Goal: Obtain resource: Download file/media

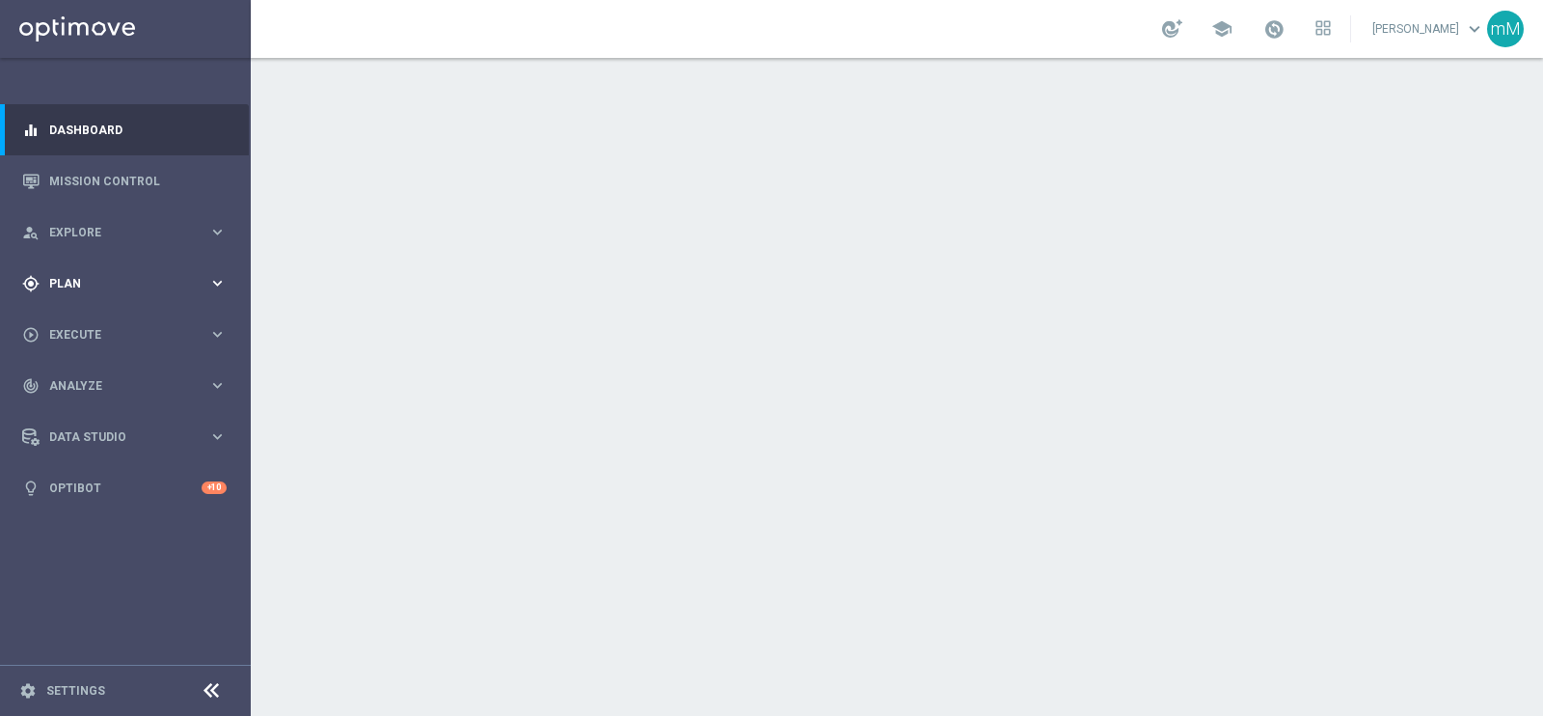
click at [114, 278] on span "Plan" at bounding box center [128, 284] width 159 height 12
click at [79, 345] on link "Actions" at bounding box center [125, 351] width 150 height 15
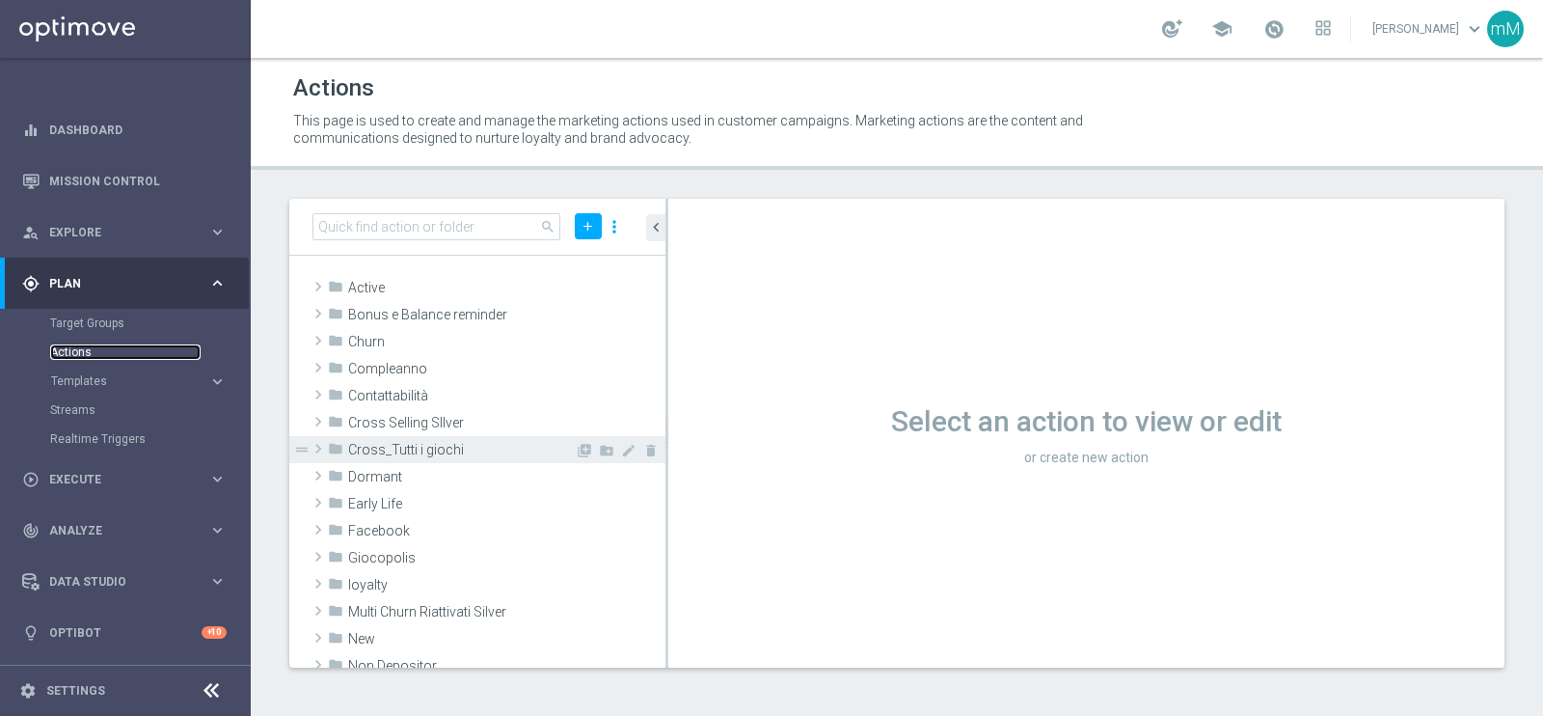
scroll to position [2, 0]
click at [101, 318] on link "Target Groups" at bounding box center [125, 322] width 150 height 15
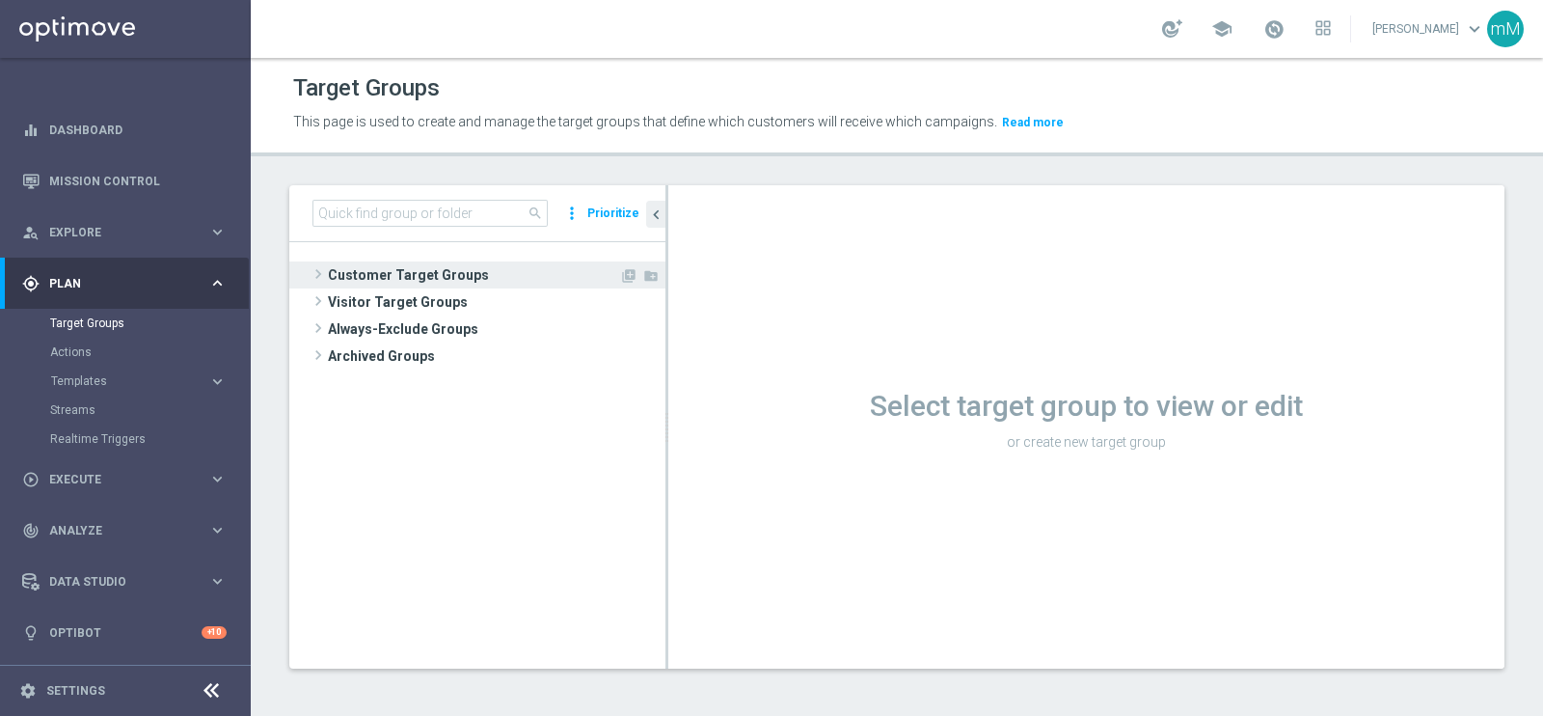
click at [420, 267] on span "Customer Target Groups" at bounding box center [473, 274] width 291 height 27
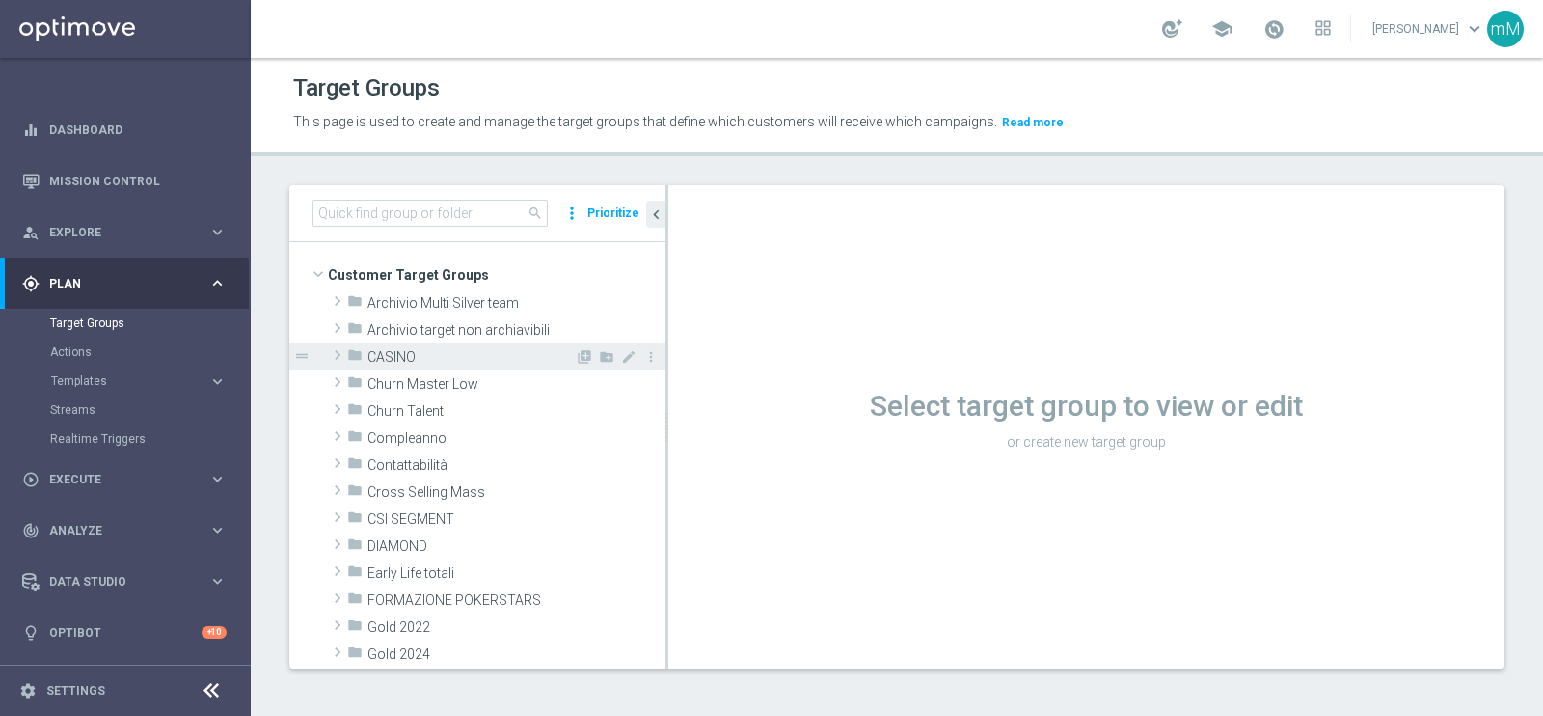
click at [417, 352] on span "CASINO" at bounding box center [470, 357] width 207 height 16
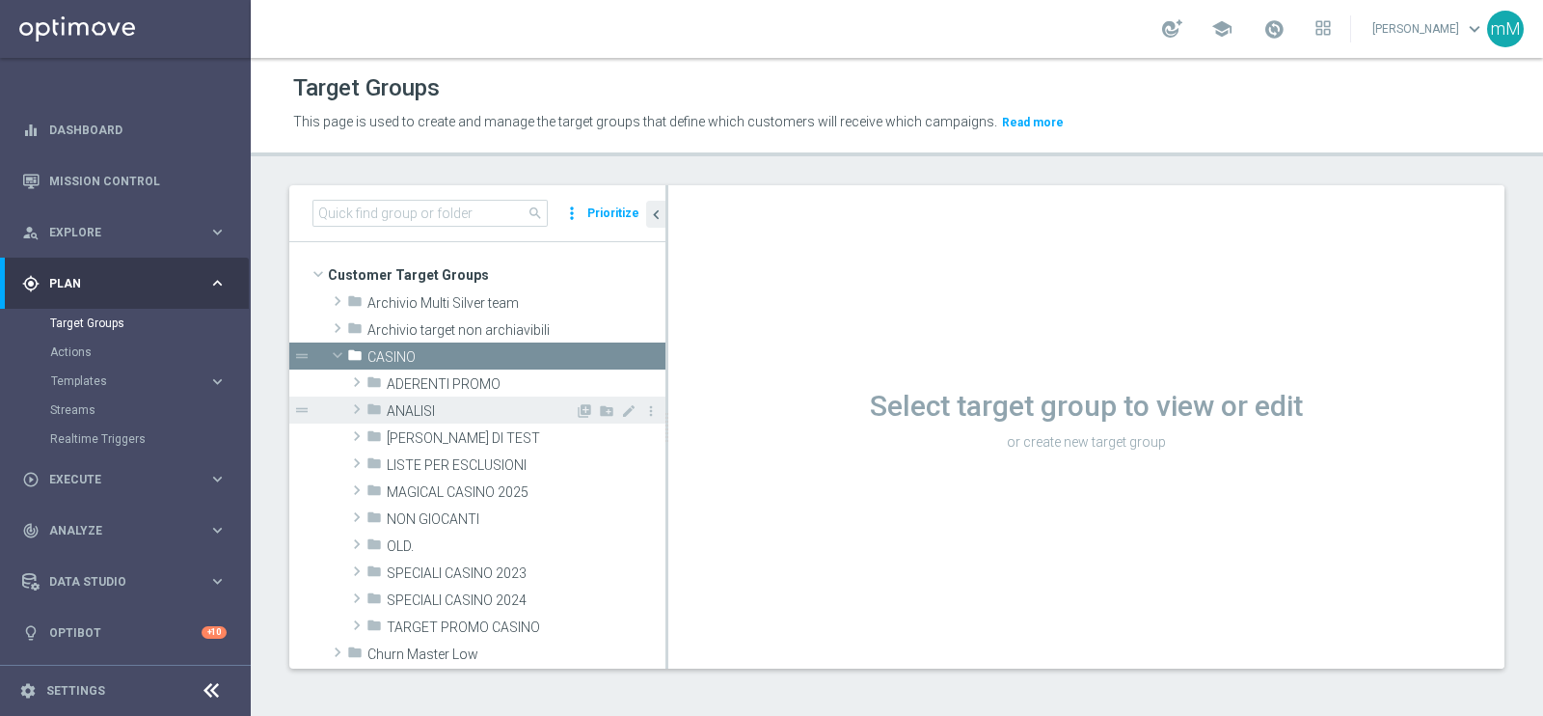
click at [488, 406] on span "ANALISI" at bounding box center [481, 411] width 188 height 16
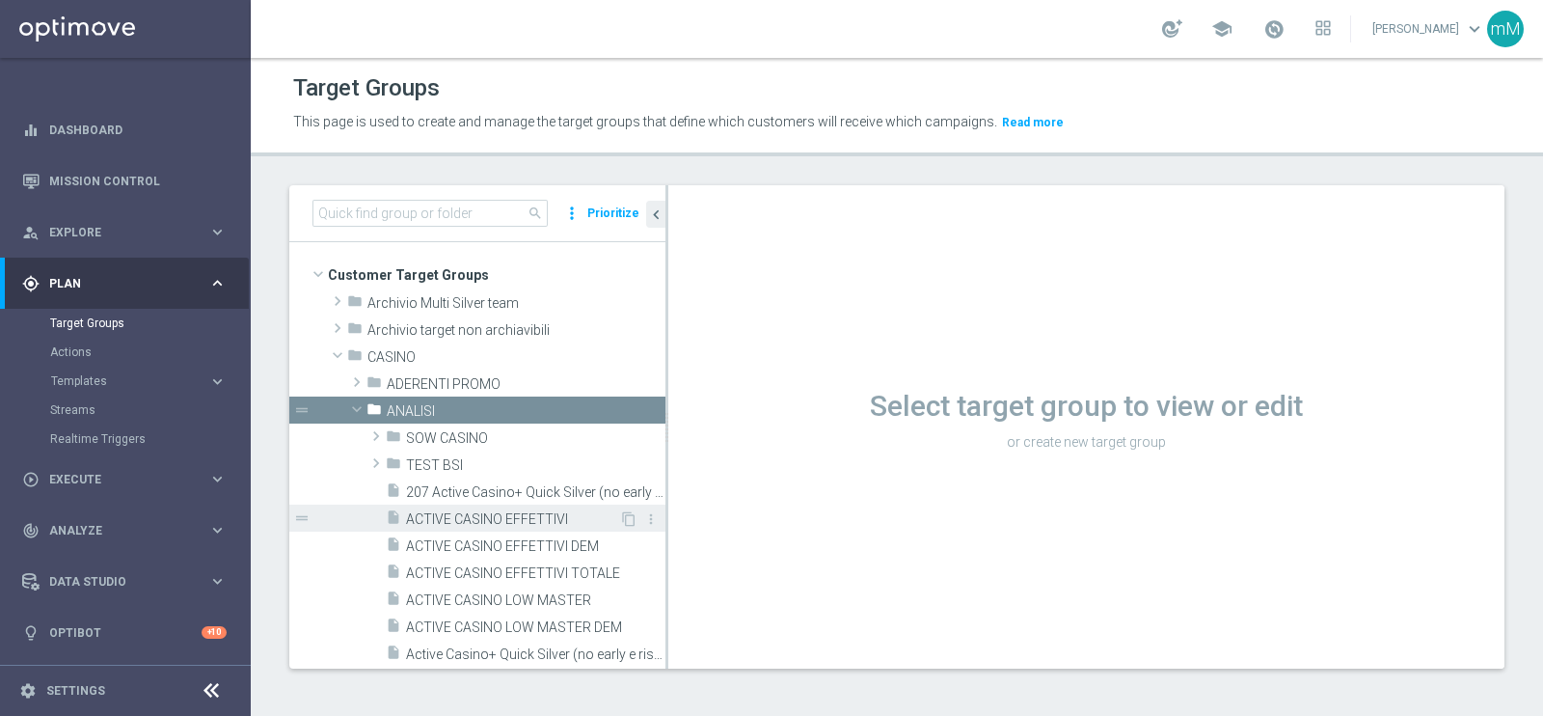
click at [476, 520] on span "ACTIVE CASINO EFFETTIVI" at bounding box center [512, 519] width 213 height 16
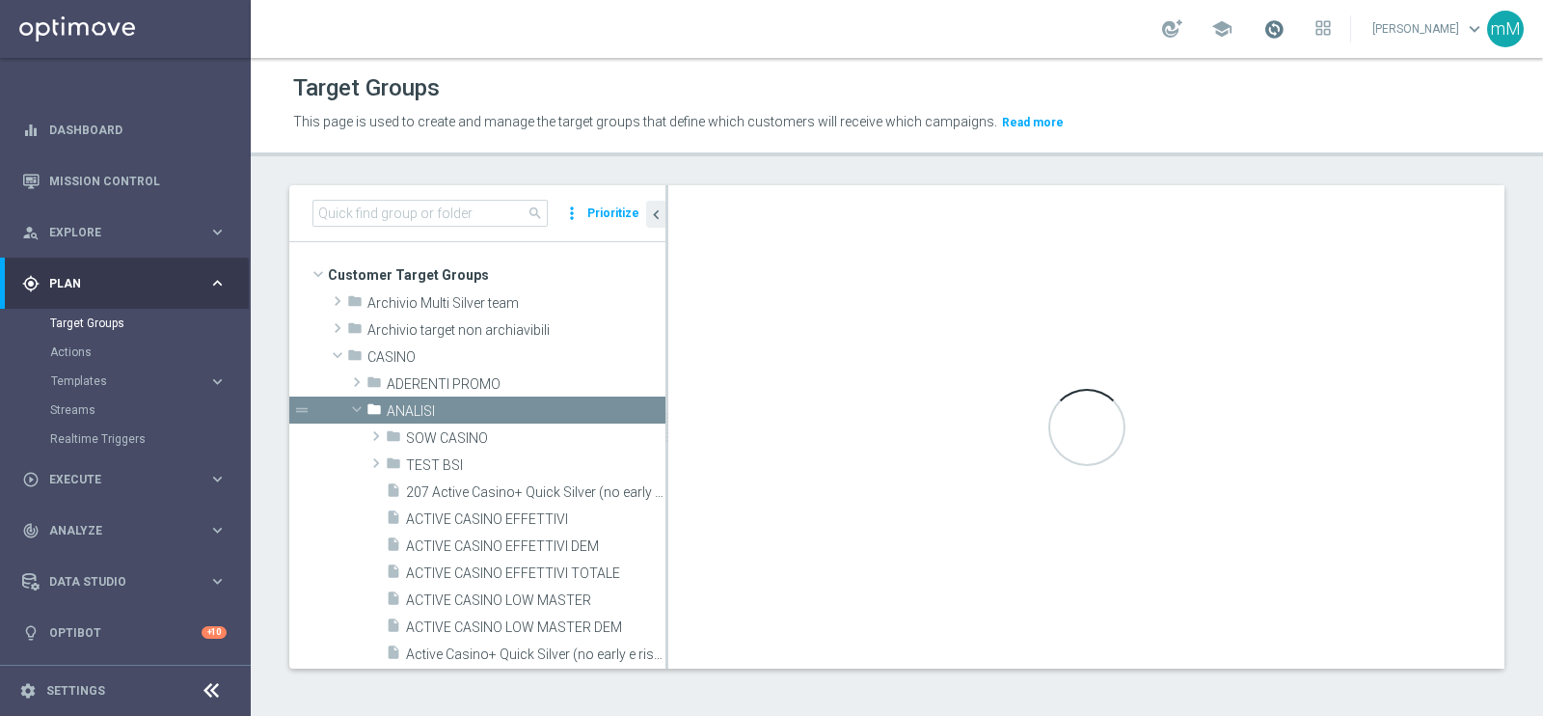
click at [1263, 37] on span at bounding box center [1273, 28] width 21 height 21
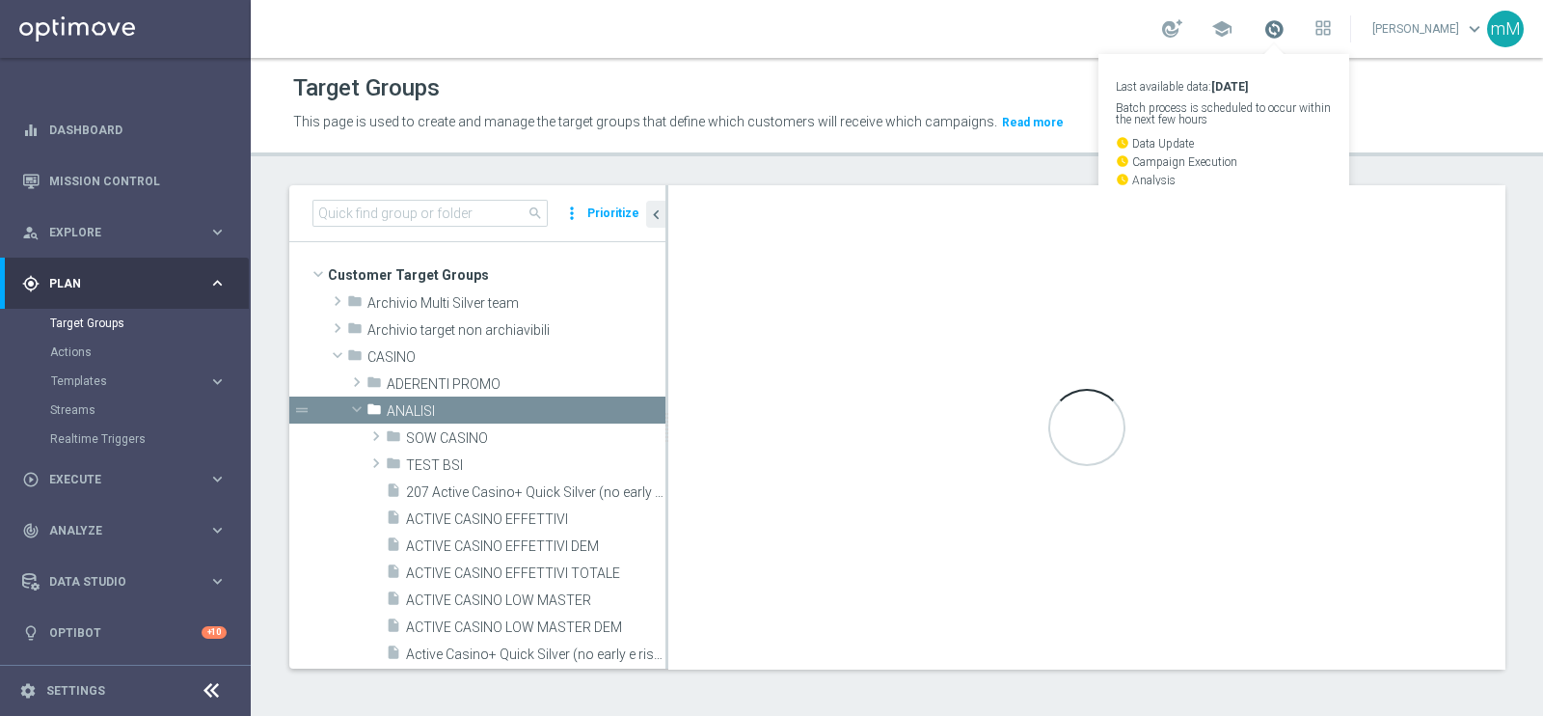
click at [1264, 29] on span at bounding box center [1273, 28] width 21 height 21
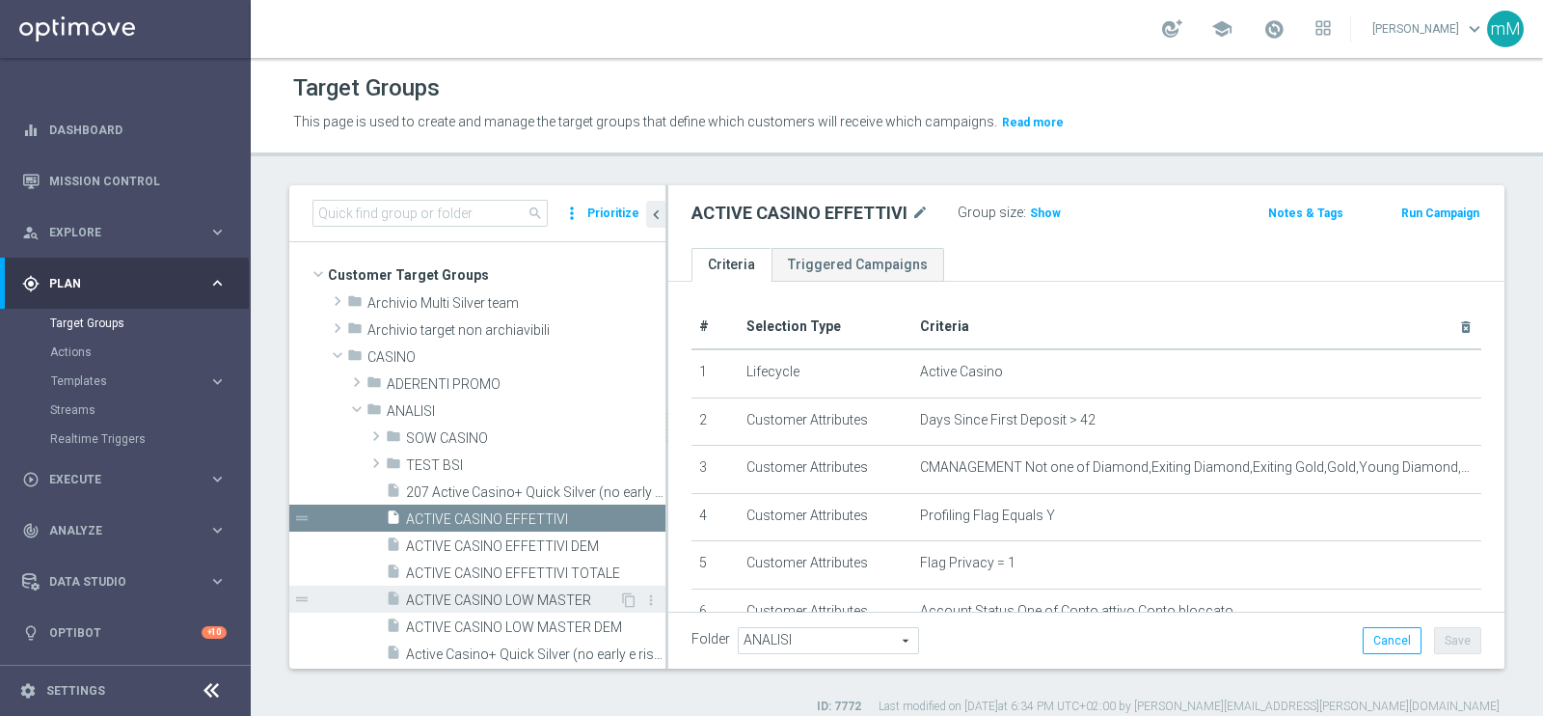
click at [479, 599] on span "ACTIVE CASINO LOW MASTER" at bounding box center [512, 600] width 213 height 16
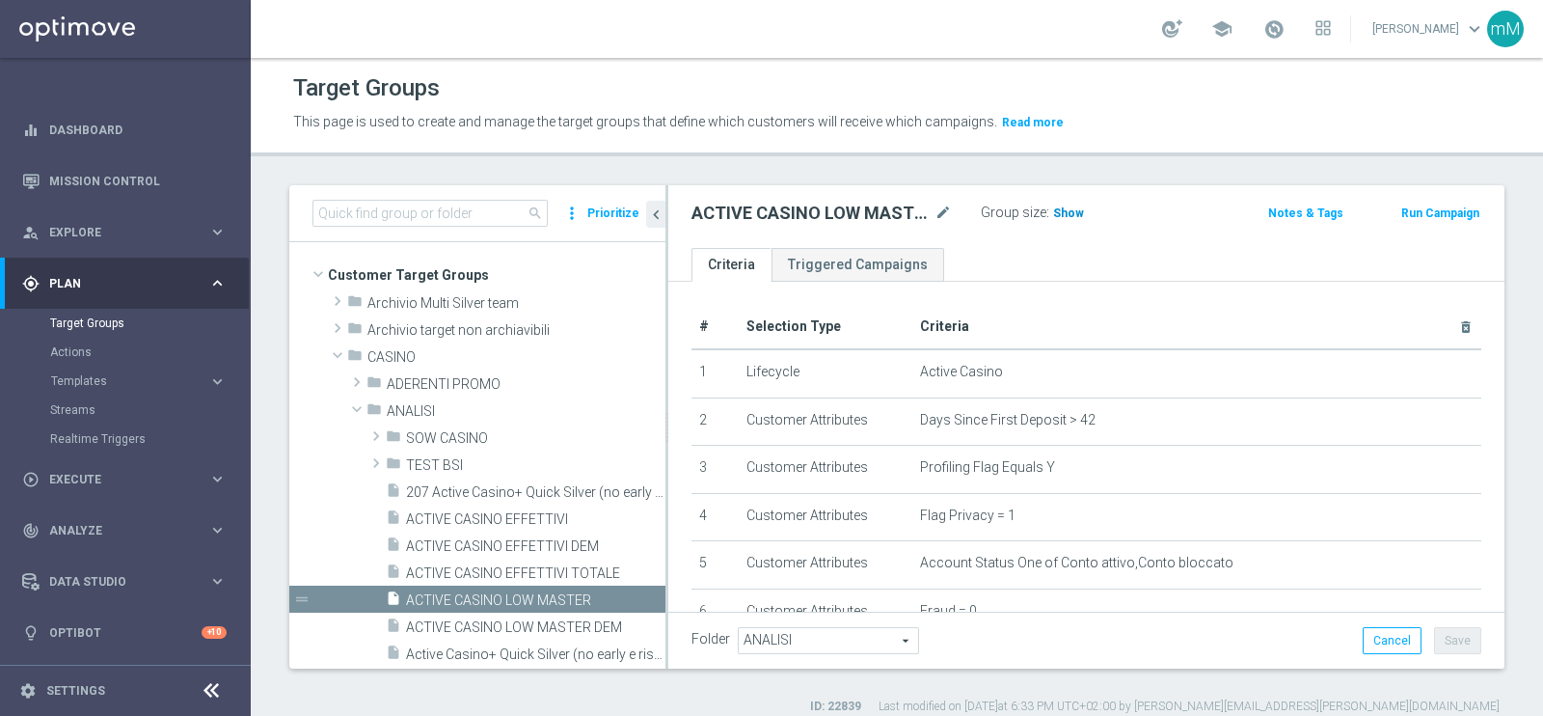
click at [1076, 214] on span "Show" at bounding box center [1068, 213] width 31 height 14
click at [1075, 214] on span "15,976" at bounding box center [1074, 215] width 41 height 18
click at [503, 524] on span "ACTIVE CASINO EFFETTIVI" at bounding box center [512, 519] width 213 height 16
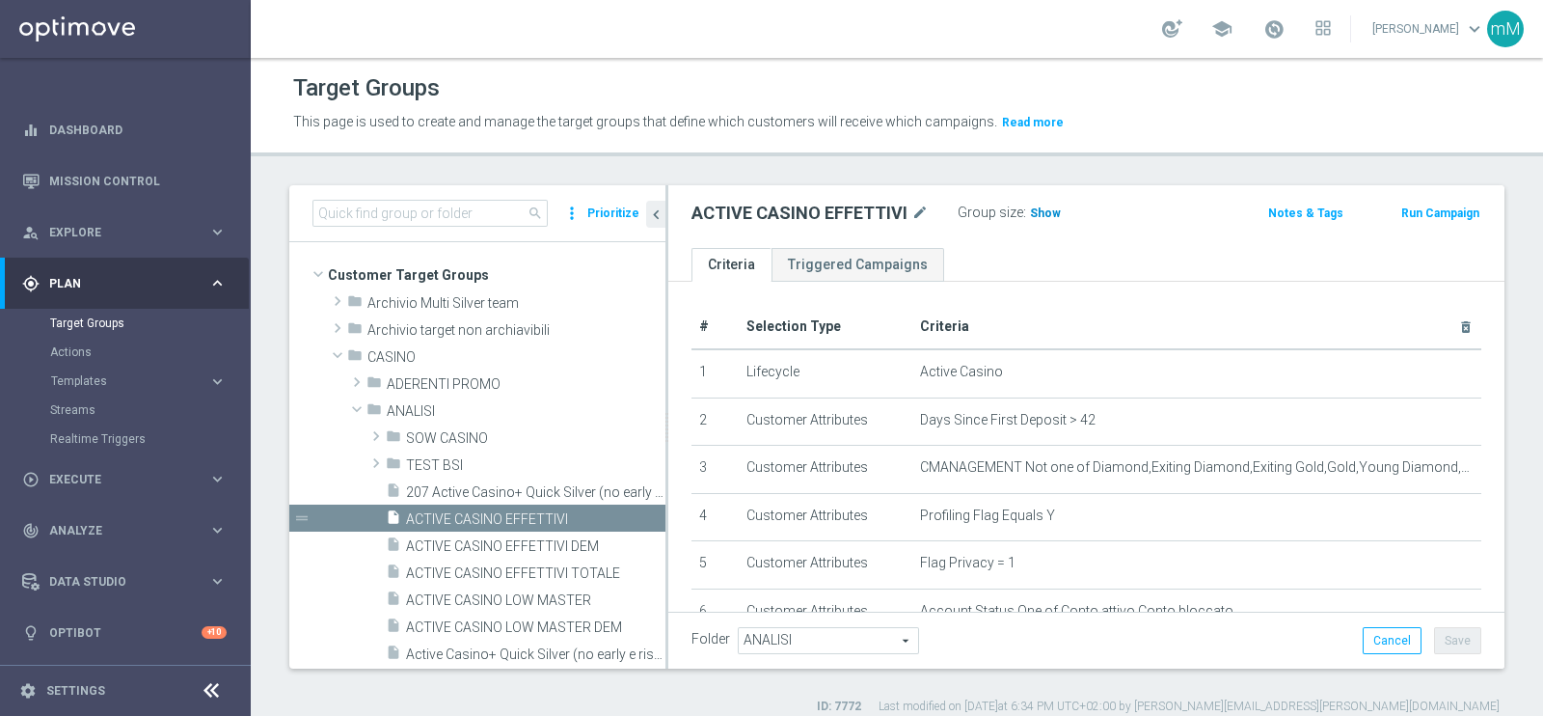
click at [1031, 214] on span "Show" at bounding box center [1045, 213] width 31 height 14
click at [1041, 209] on span "48,231" at bounding box center [1051, 215] width 41 height 18
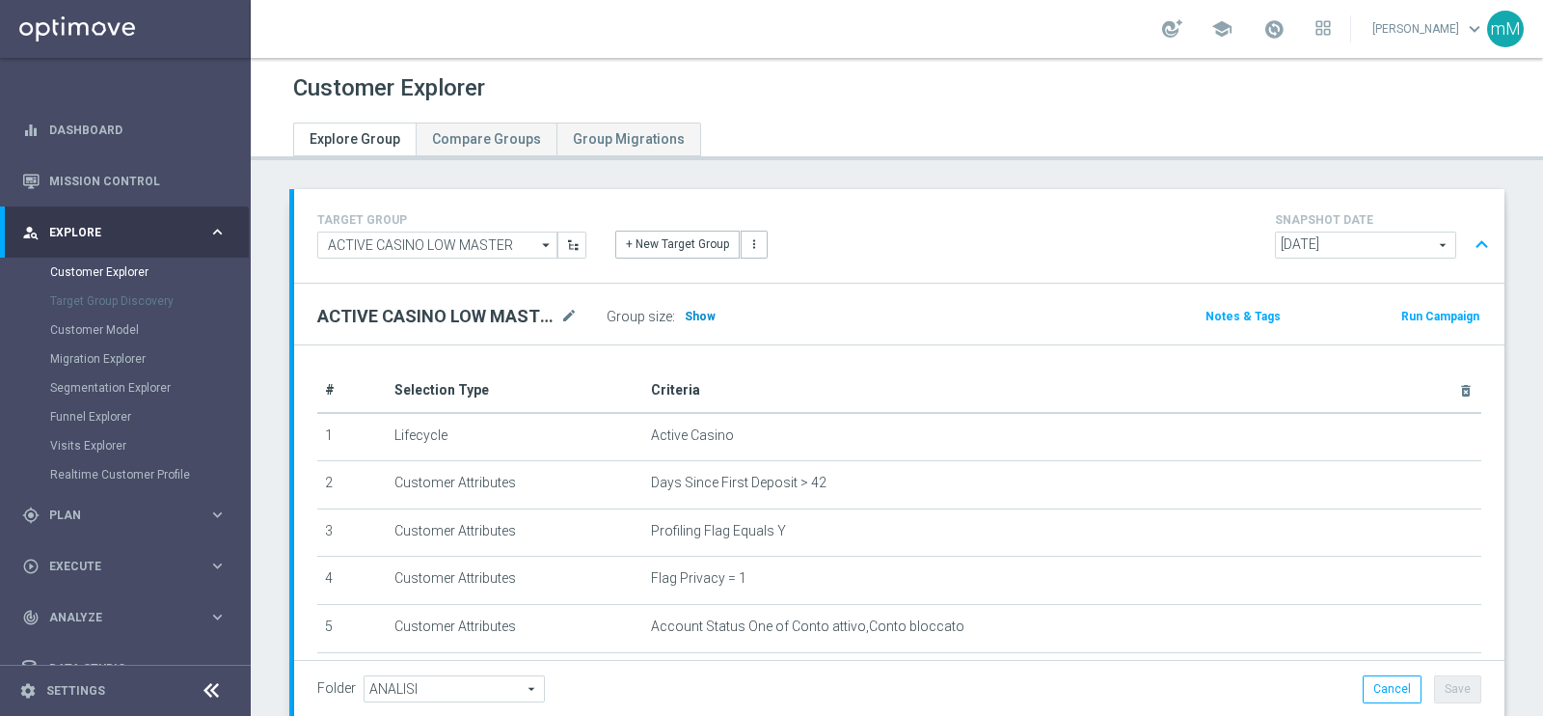
click at [704, 318] on span "Show" at bounding box center [700, 317] width 31 height 14
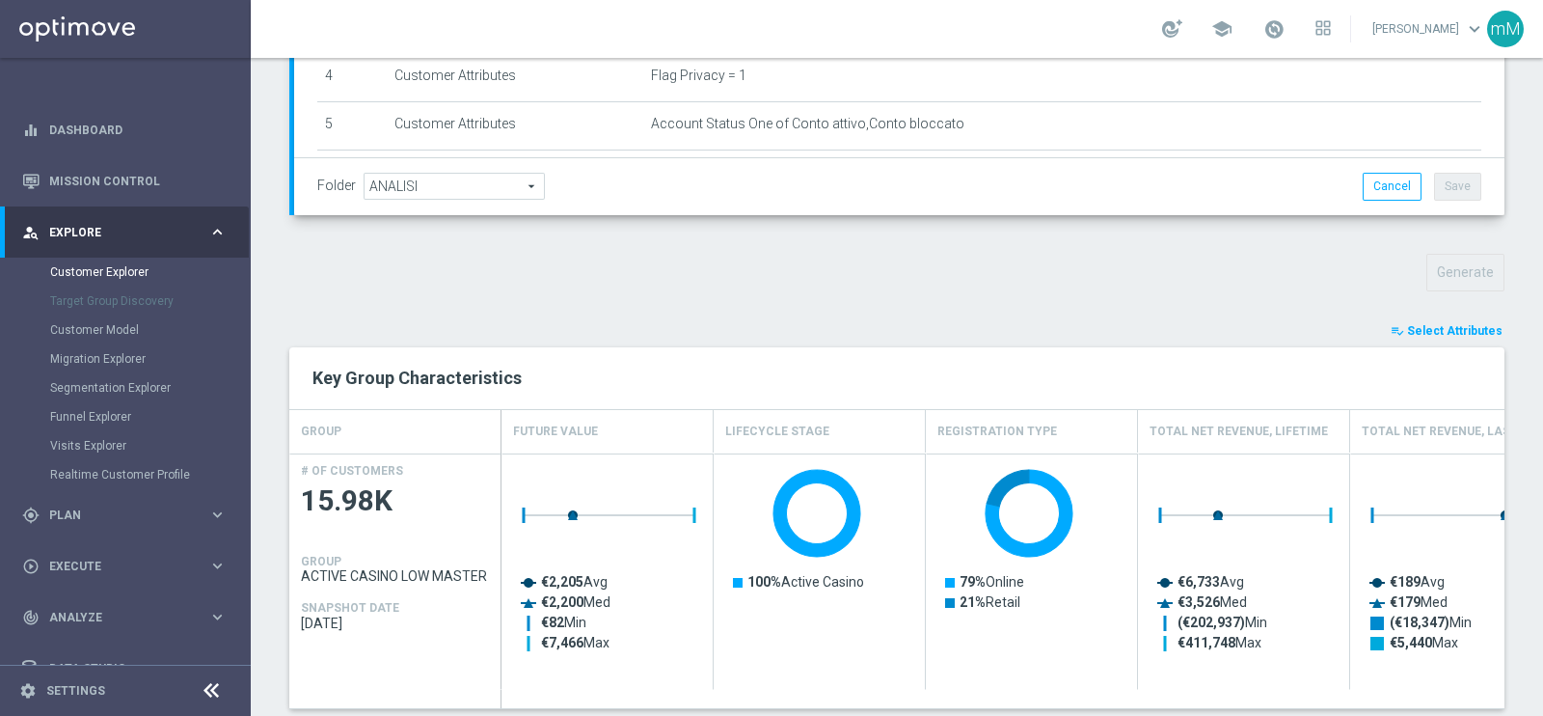
click at [1414, 330] on span "Select Attributes" at bounding box center [1454, 331] width 95 height 14
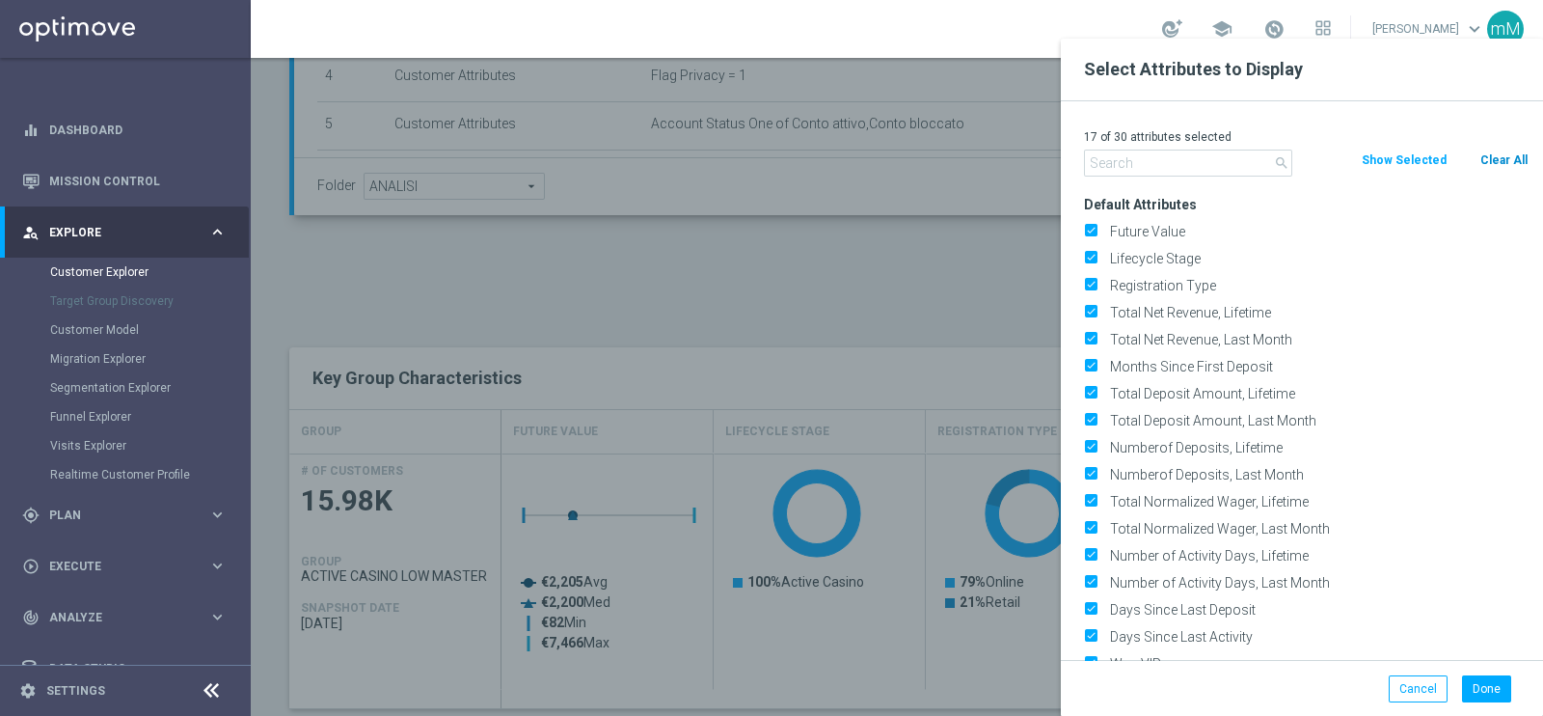
click at [1521, 148] on div "17 of 30 attributes selected" at bounding box center [1307, 136] width 474 height 25
click at [1480, 159] on button "Clear All" at bounding box center [1504, 159] width 51 height 21
checkbox input "false"
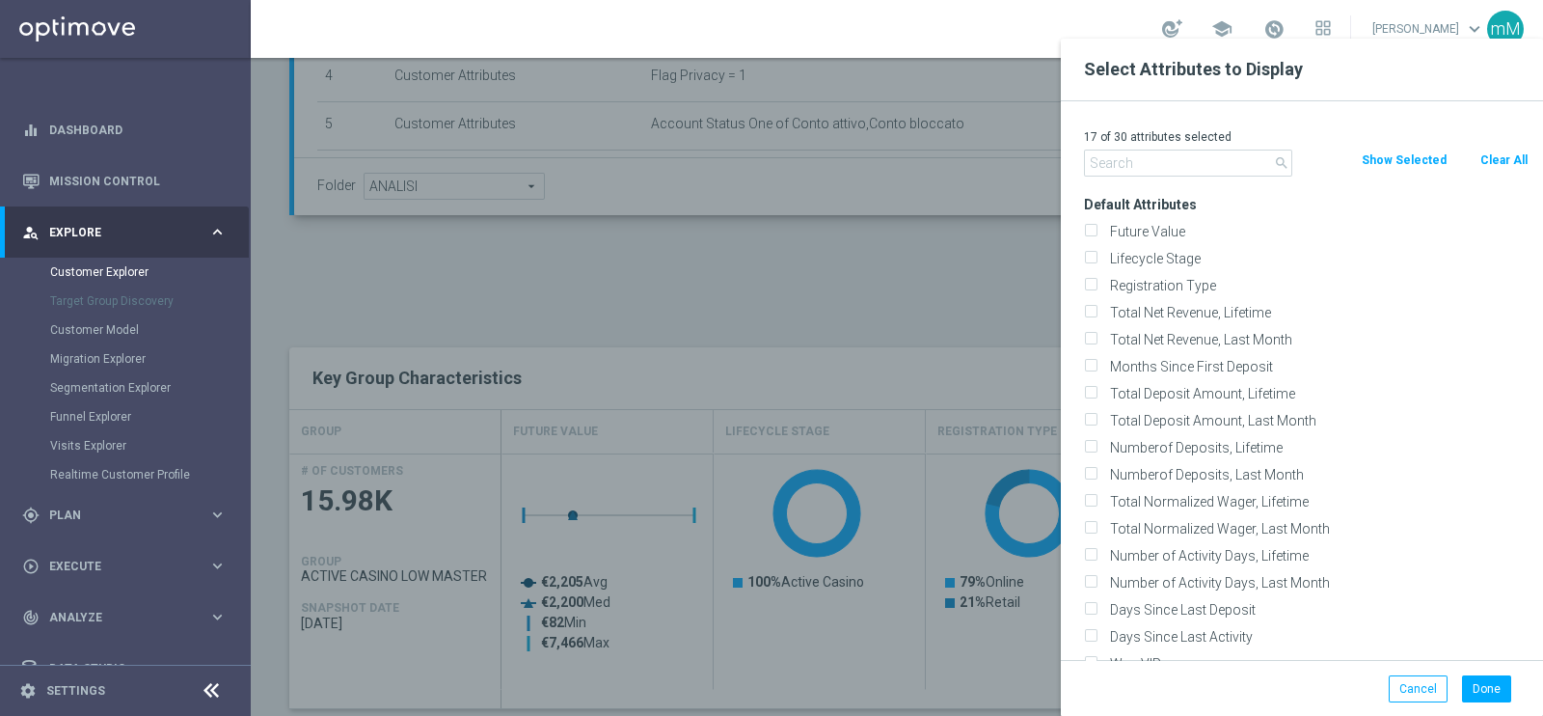
checkbox input "false"
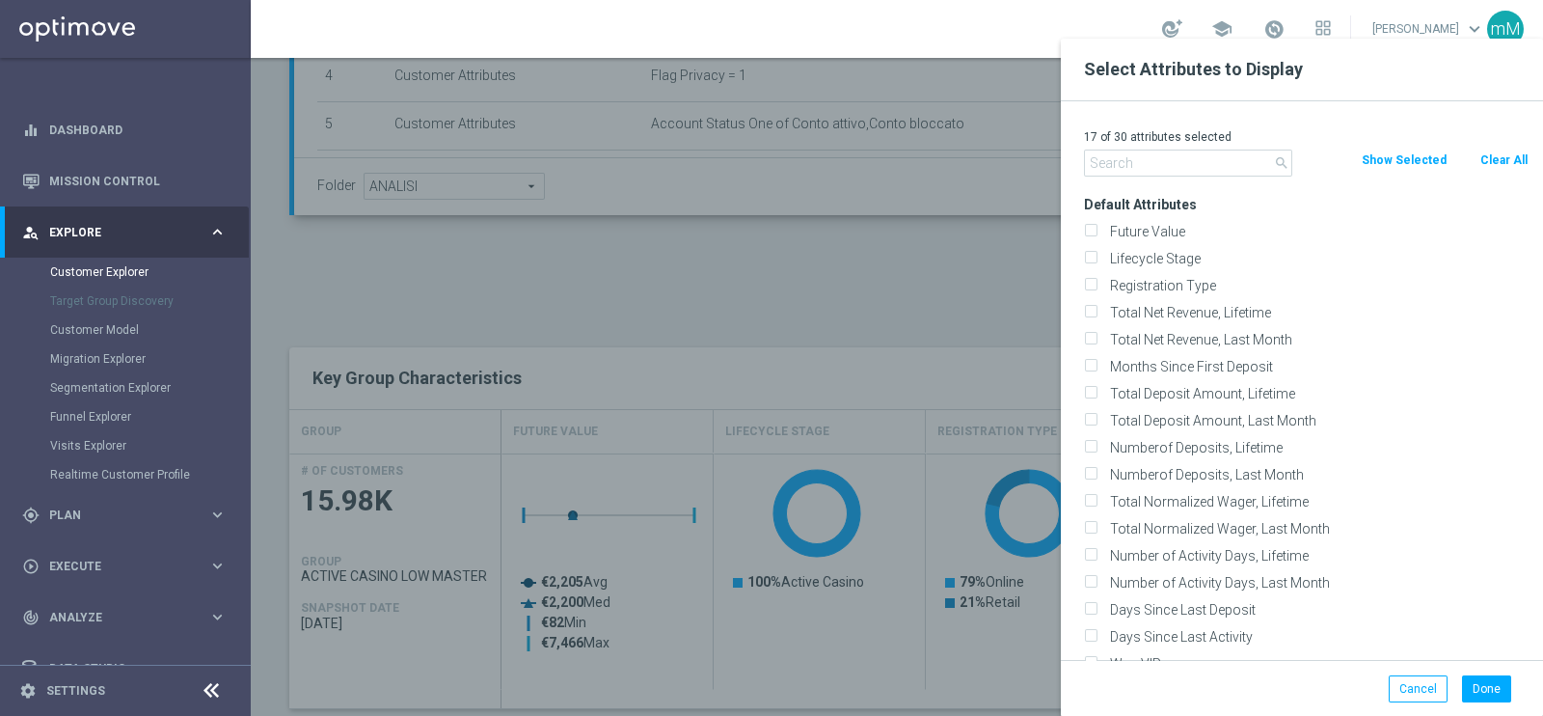
checkbox input "false"
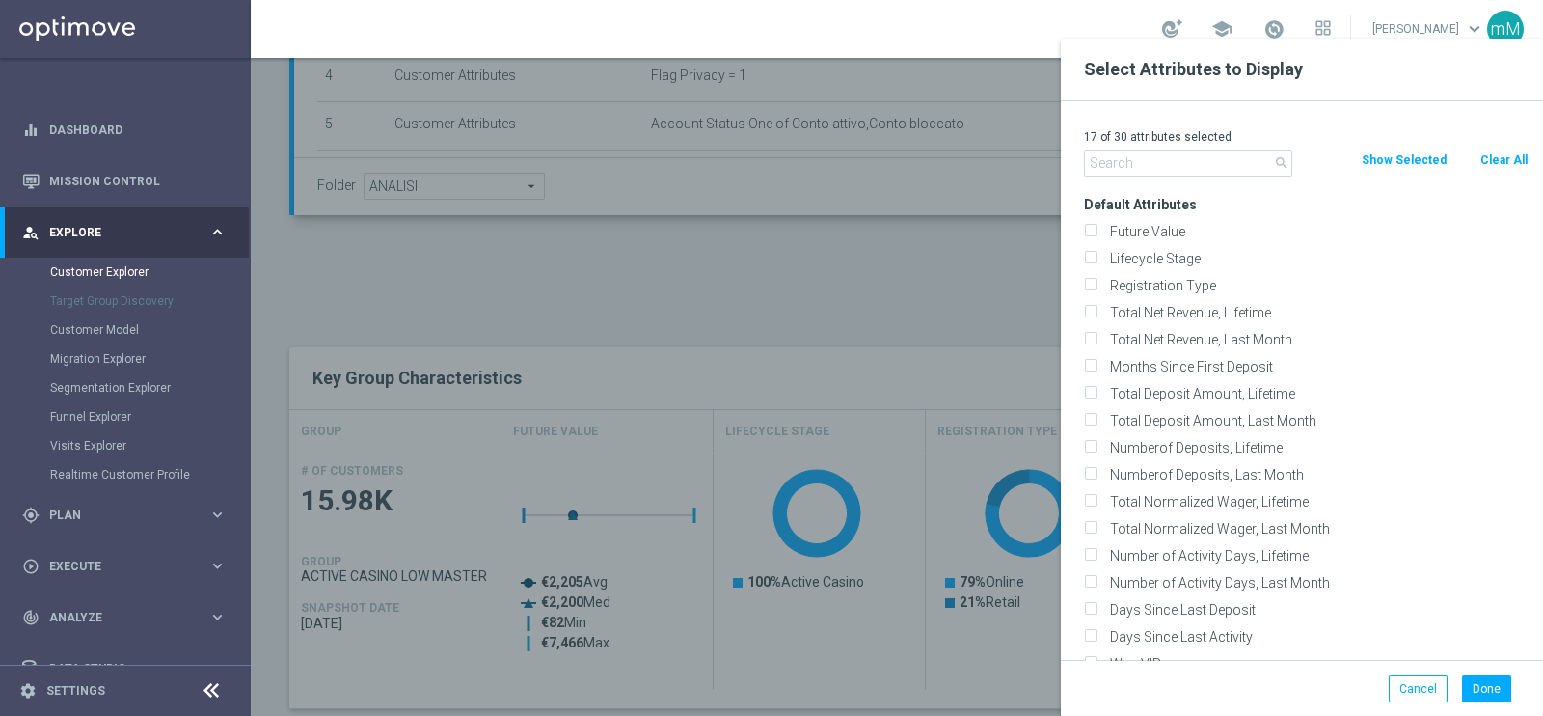
checkbox input "false"
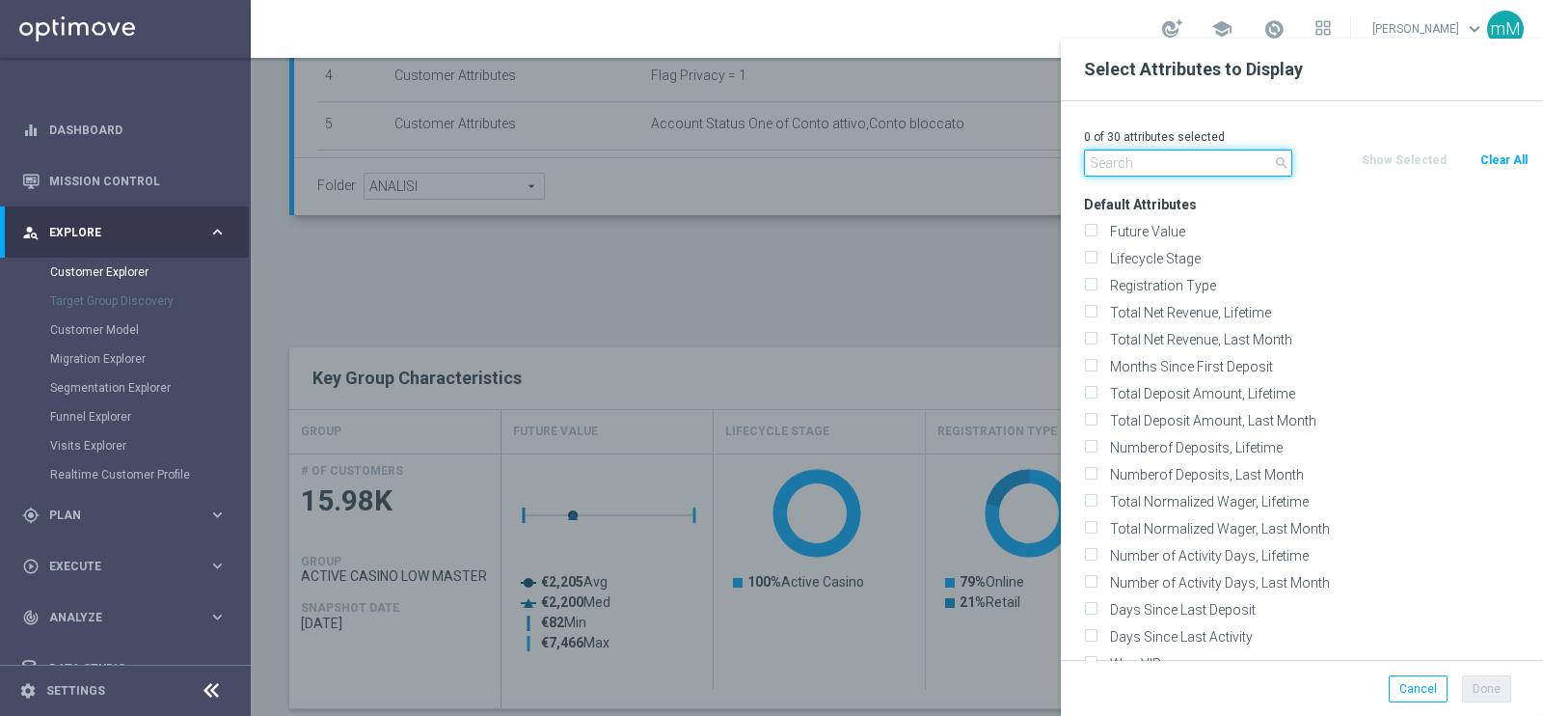
click at [1189, 174] on input "text" at bounding box center [1188, 162] width 208 height 27
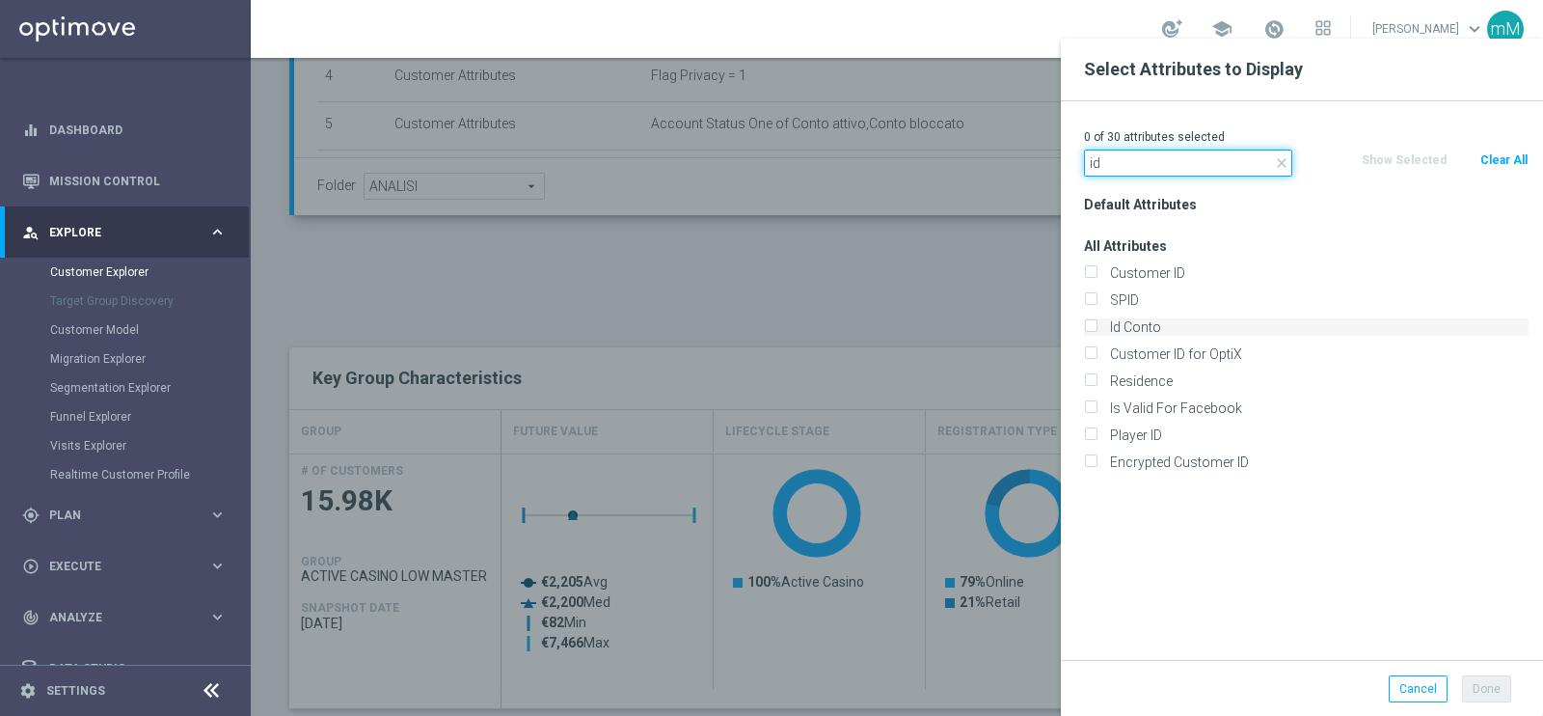
type input "id"
click at [1123, 327] on label "Id Conto" at bounding box center [1315, 326] width 425 height 17
click at [1097, 327] on input "Id Conto" at bounding box center [1090, 329] width 13 height 13
checkbox input "true"
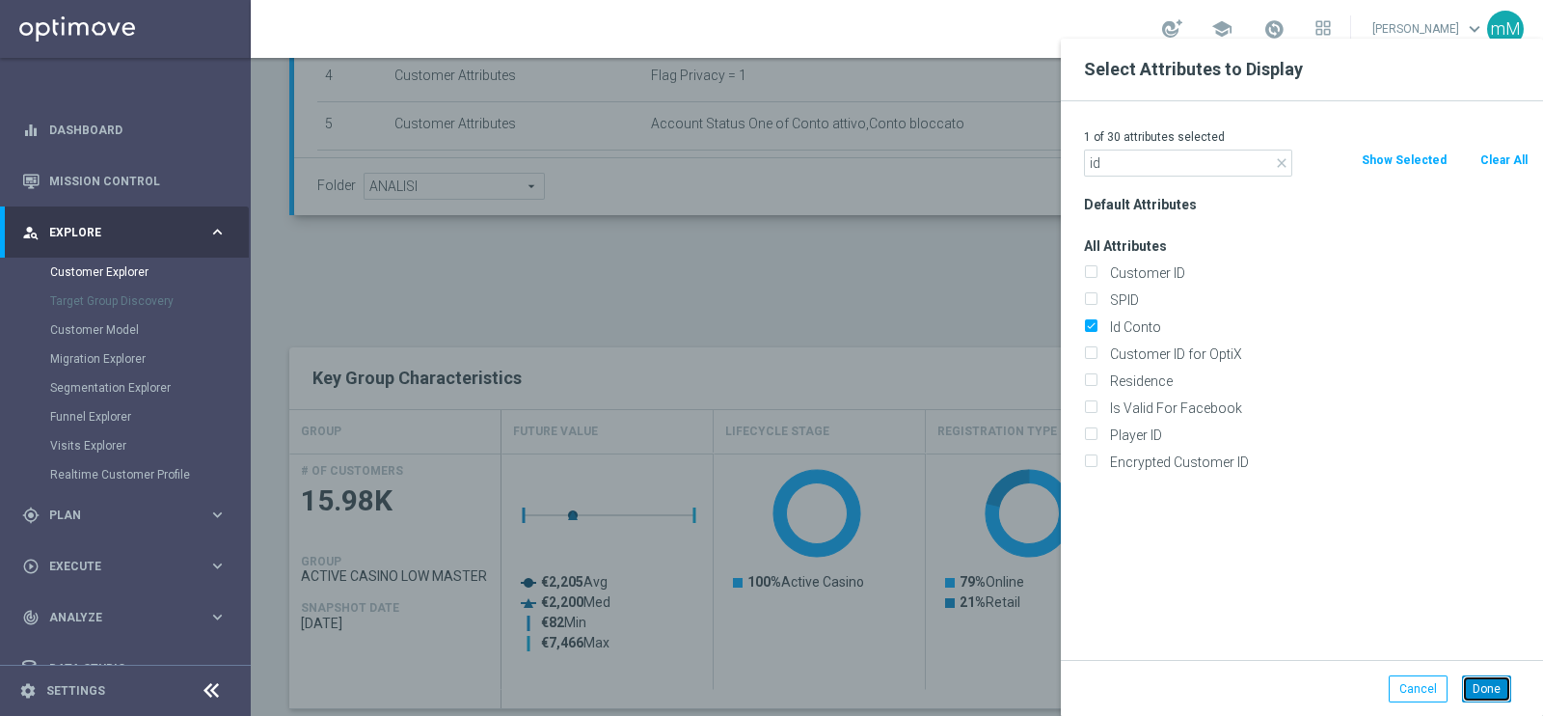
click at [1493, 682] on button "Done" at bounding box center [1486, 688] width 49 height 27
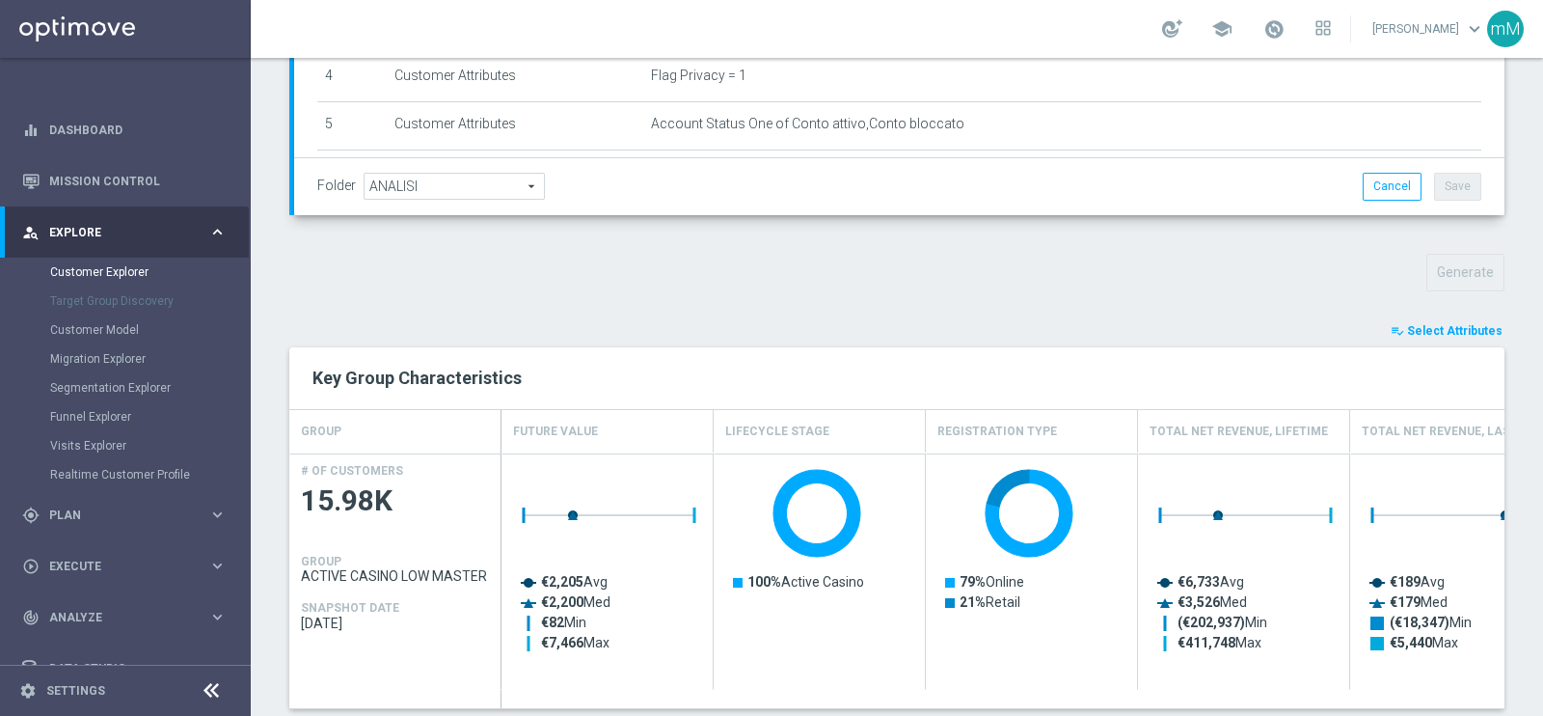
type input "Search"
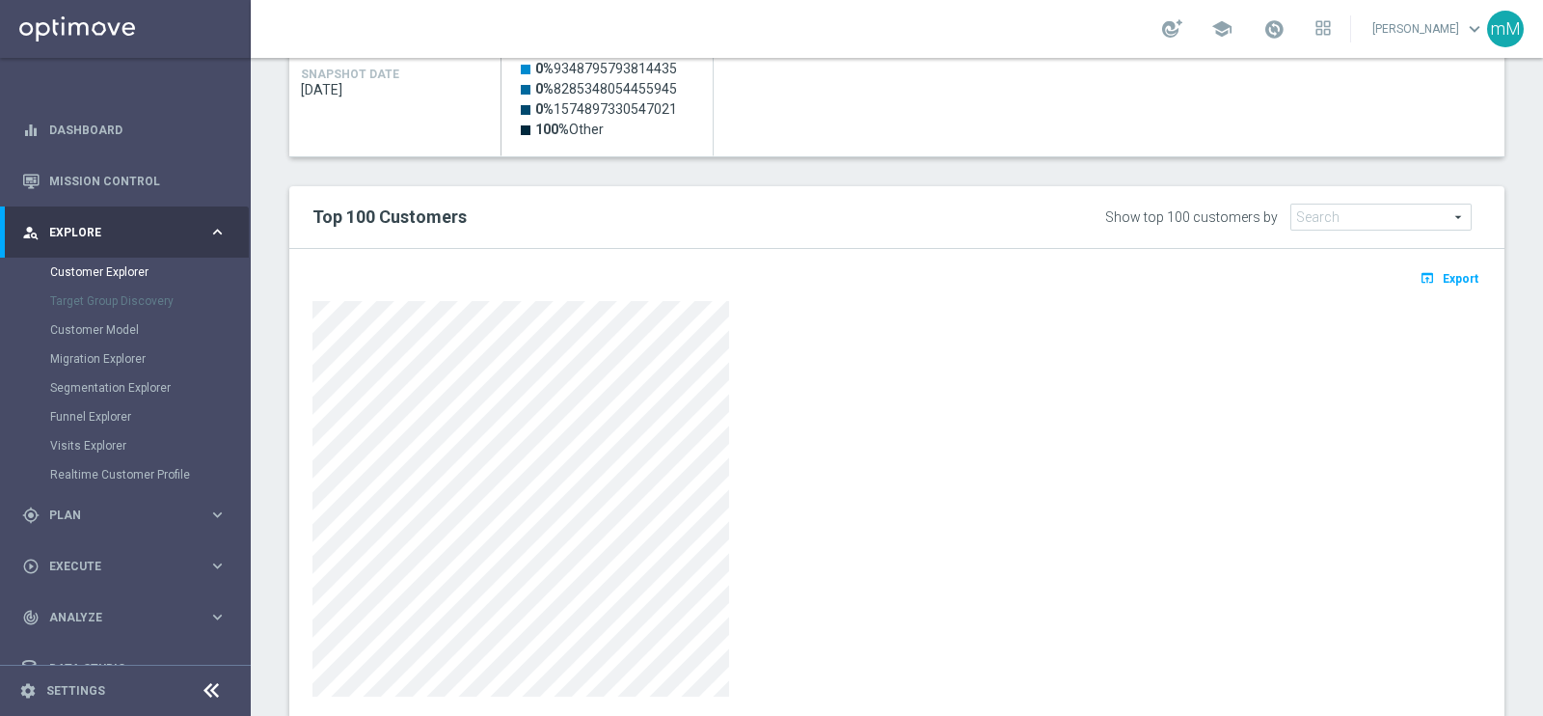
scroll to position [1037, 0]
click at [1443, 274] on span "Export" at bounding box center [1461, 278] width 36 height 14
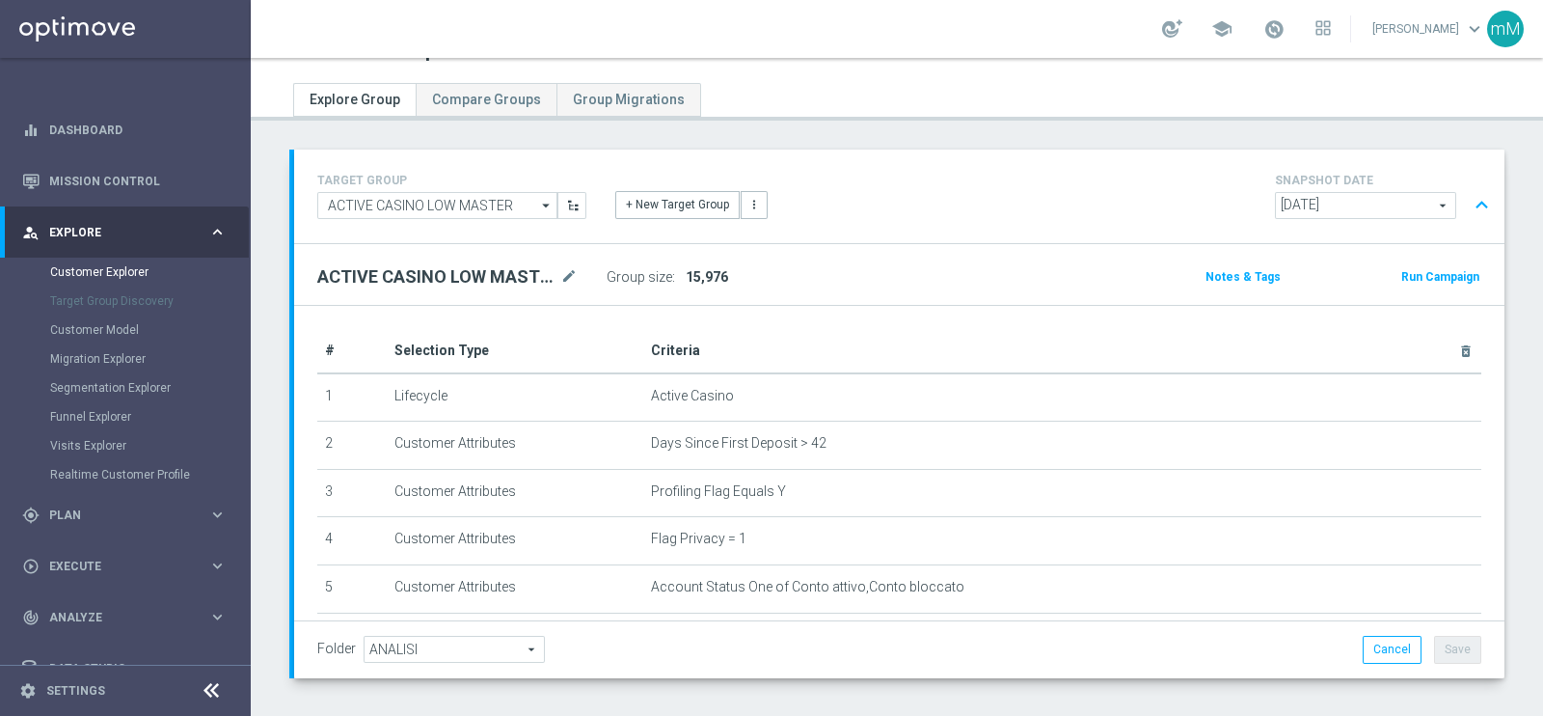
scroll to position [39, 0]
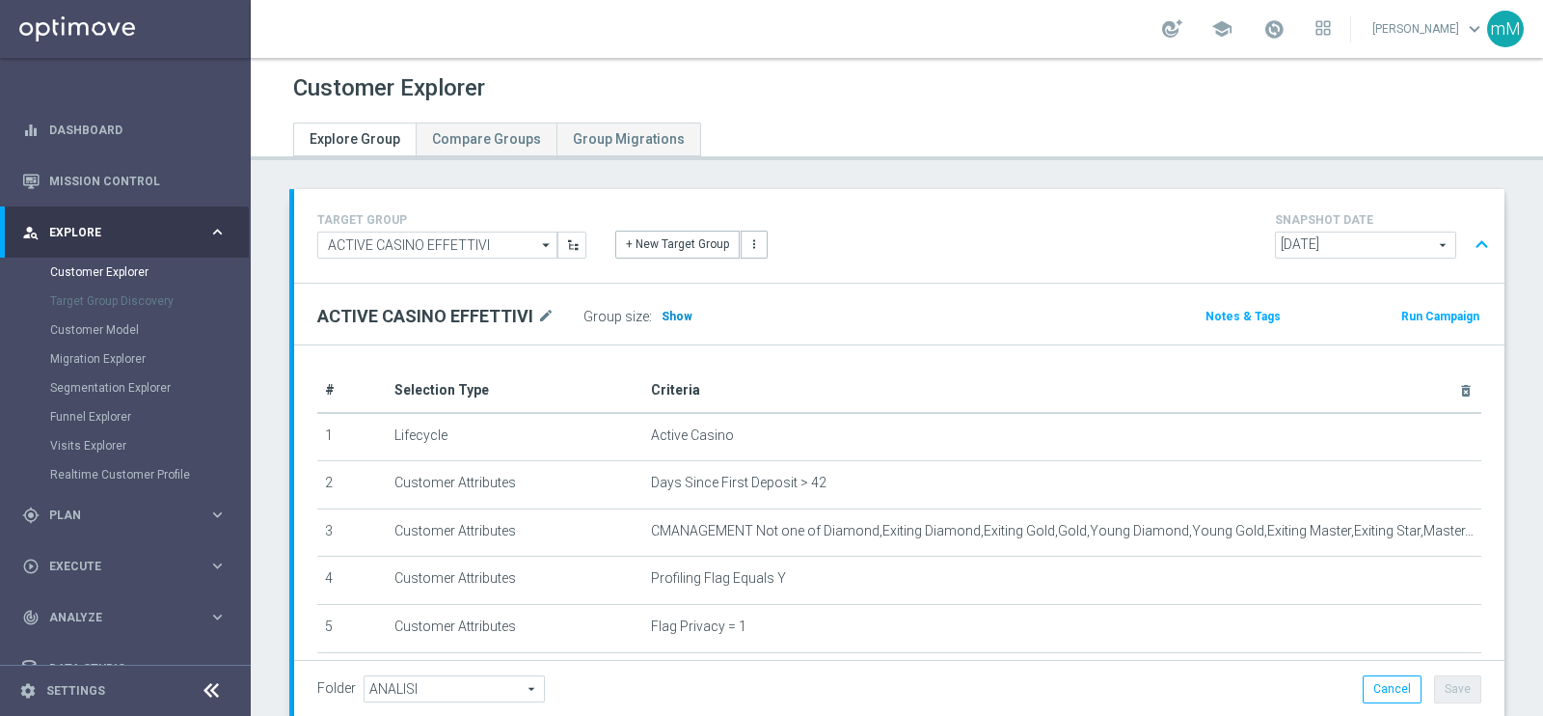
click at [678, 310] on span "Show" at bounding box center [677, 317] width 31 height 14
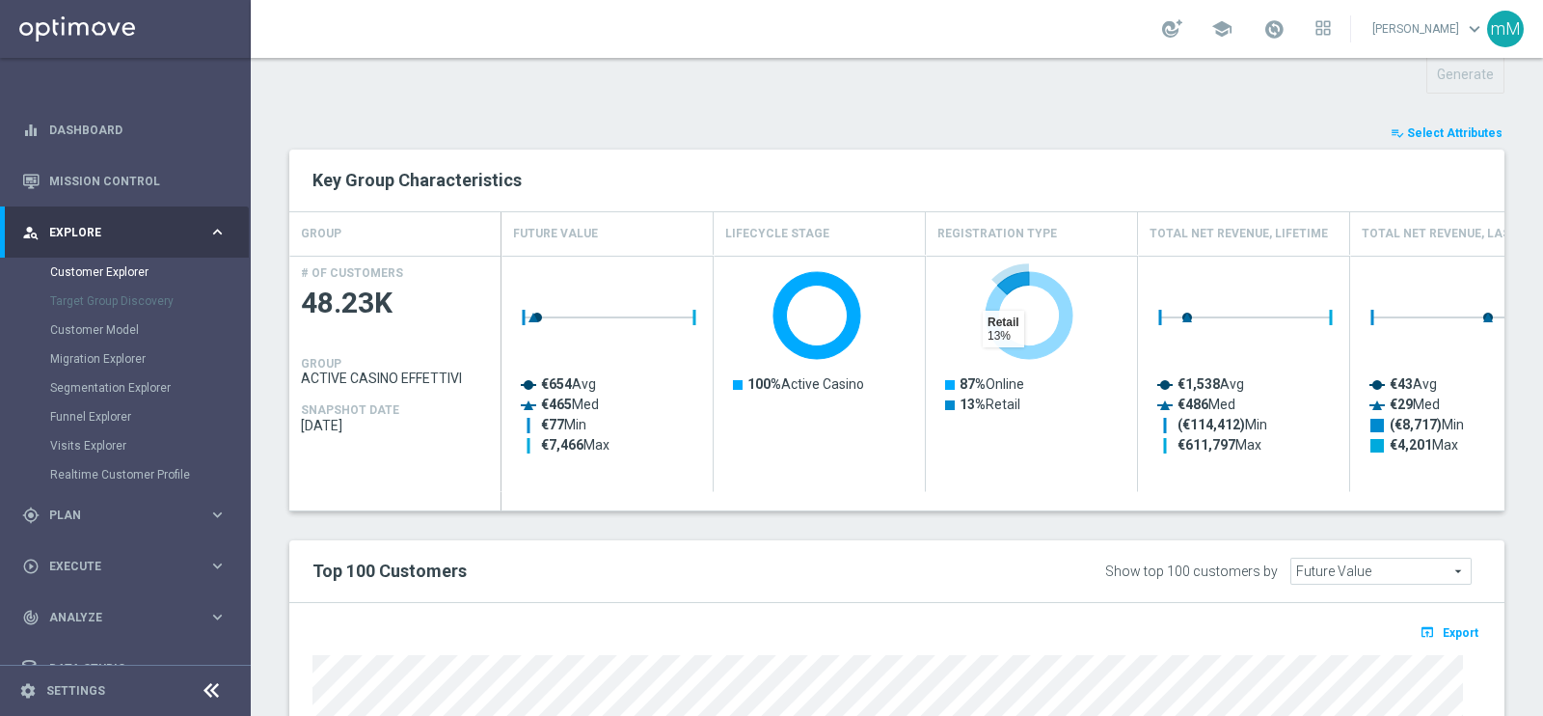
scroll to position [701, 0]
click at [1105, 381] on rect "Press SPACE to select this row." at bounding box center [1033, 383] width 193 height 246
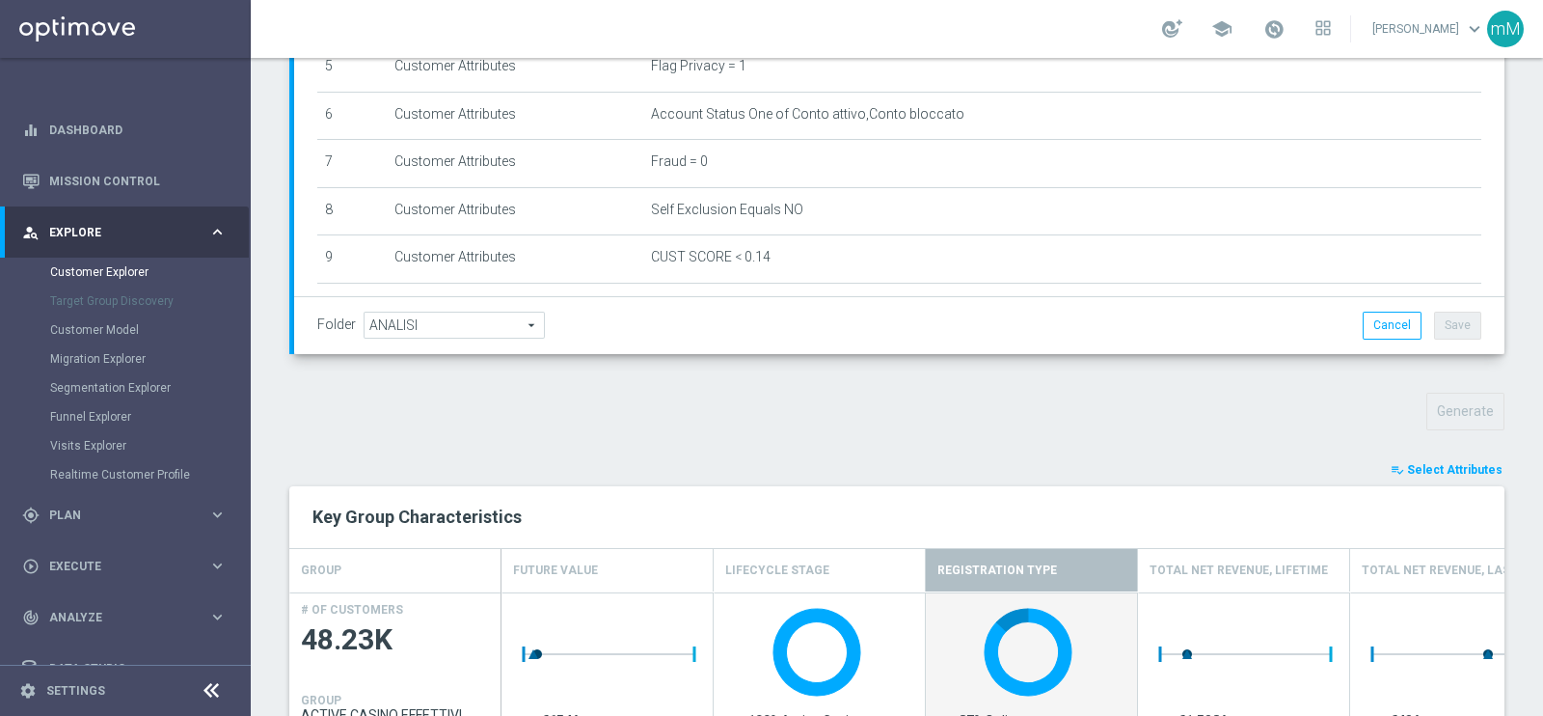
scroll to position [0, 0]
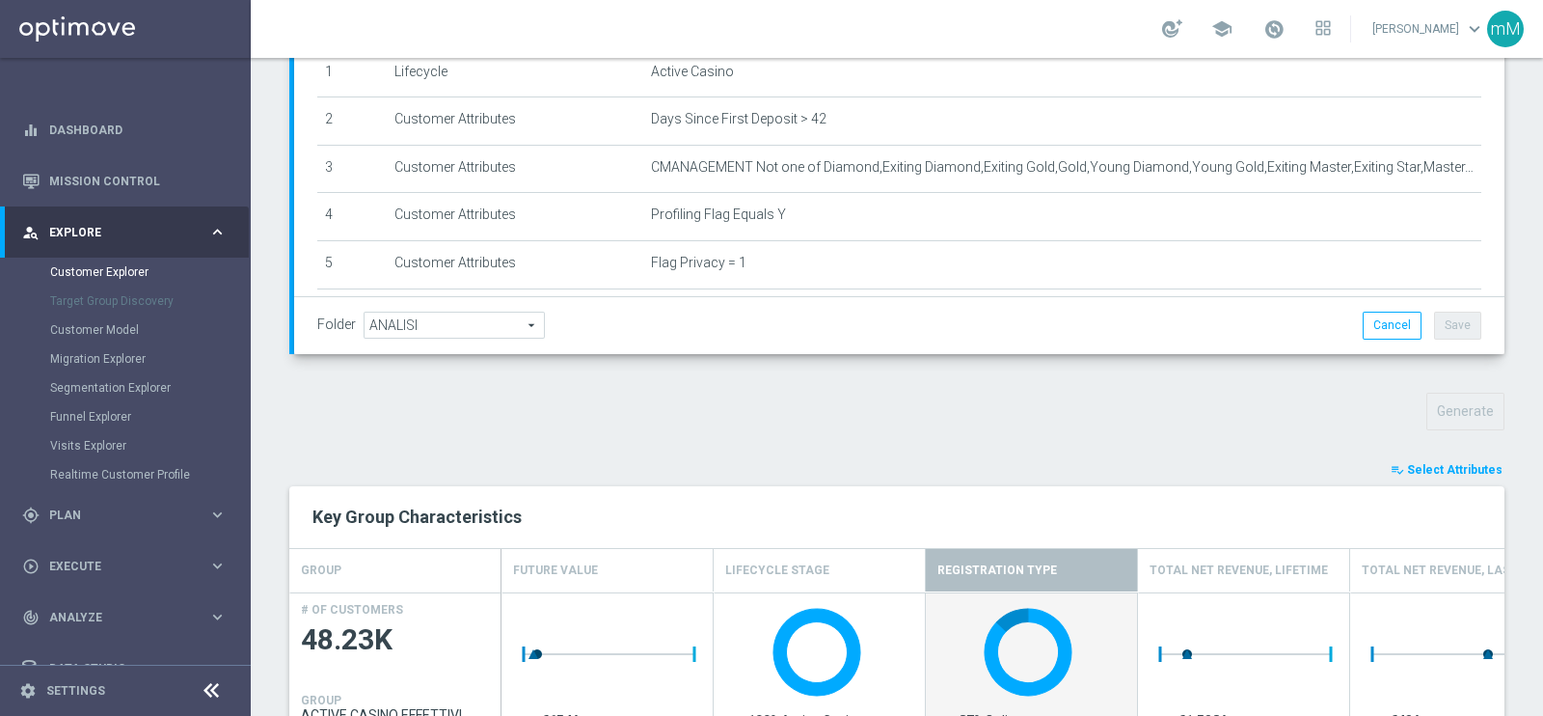
click at [1421, 463] on span "Select Attributes" at bounding box center [1454, 470] width 95 height 14
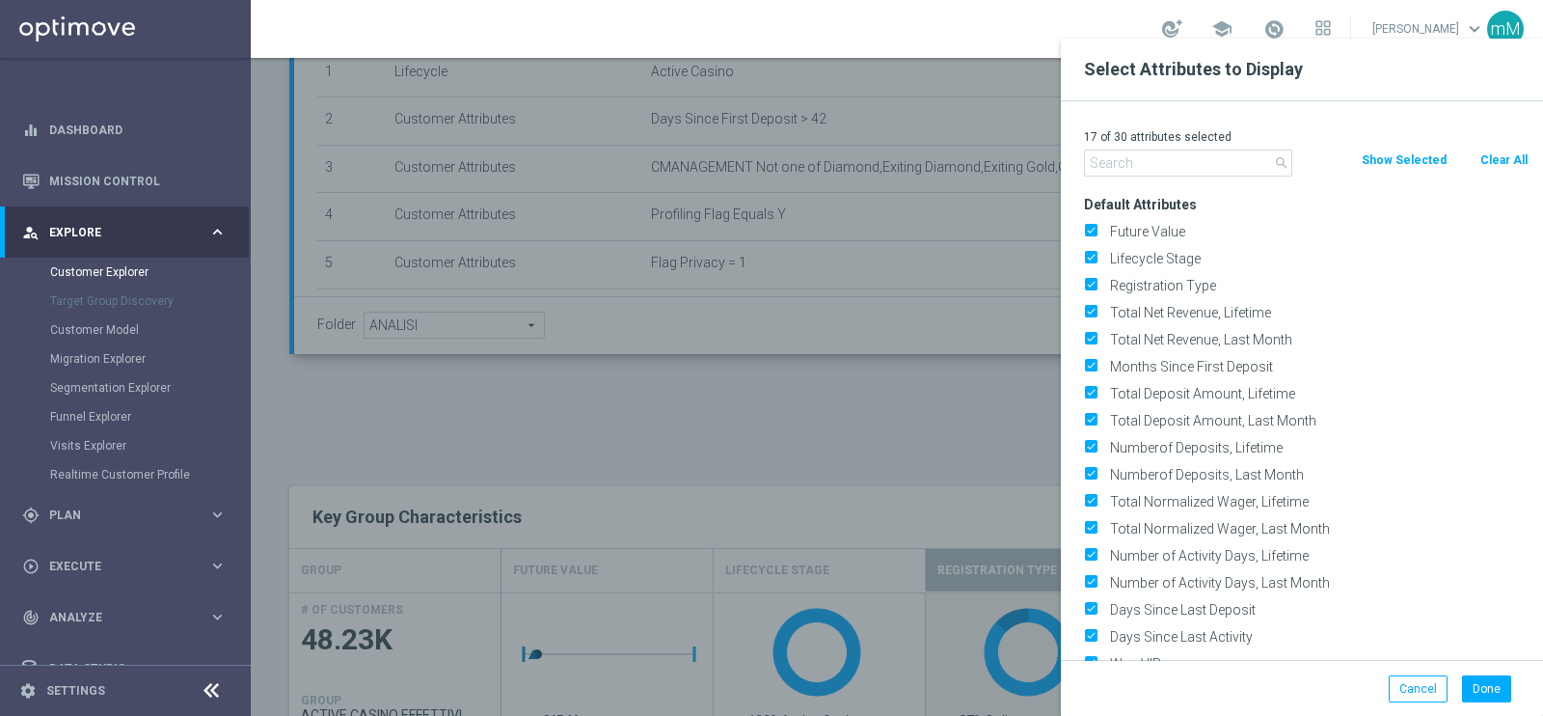
click at [1507, 159] on button "Clear All" at bounding box center [1504, 159] width 51 height 21
checkbox input "false"
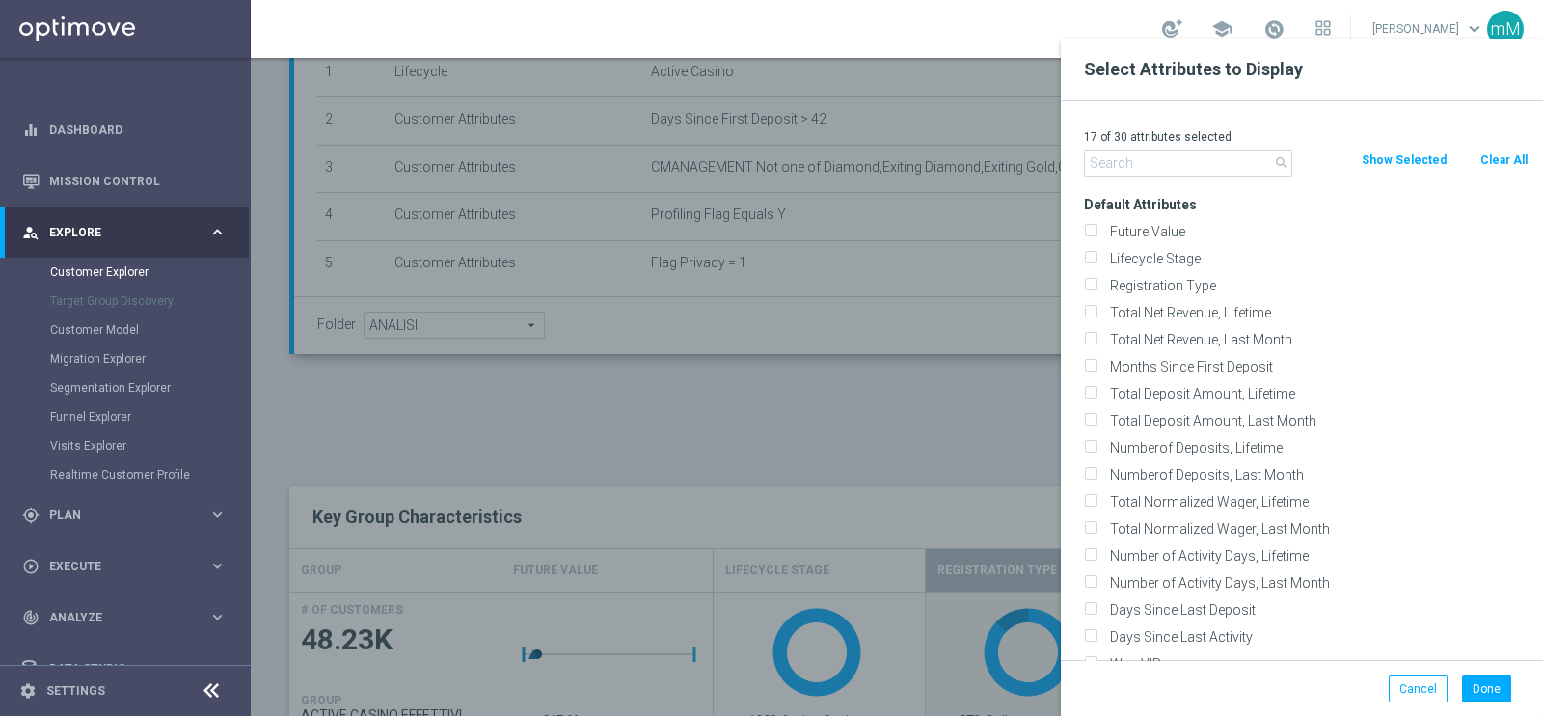
checkbox input "false"
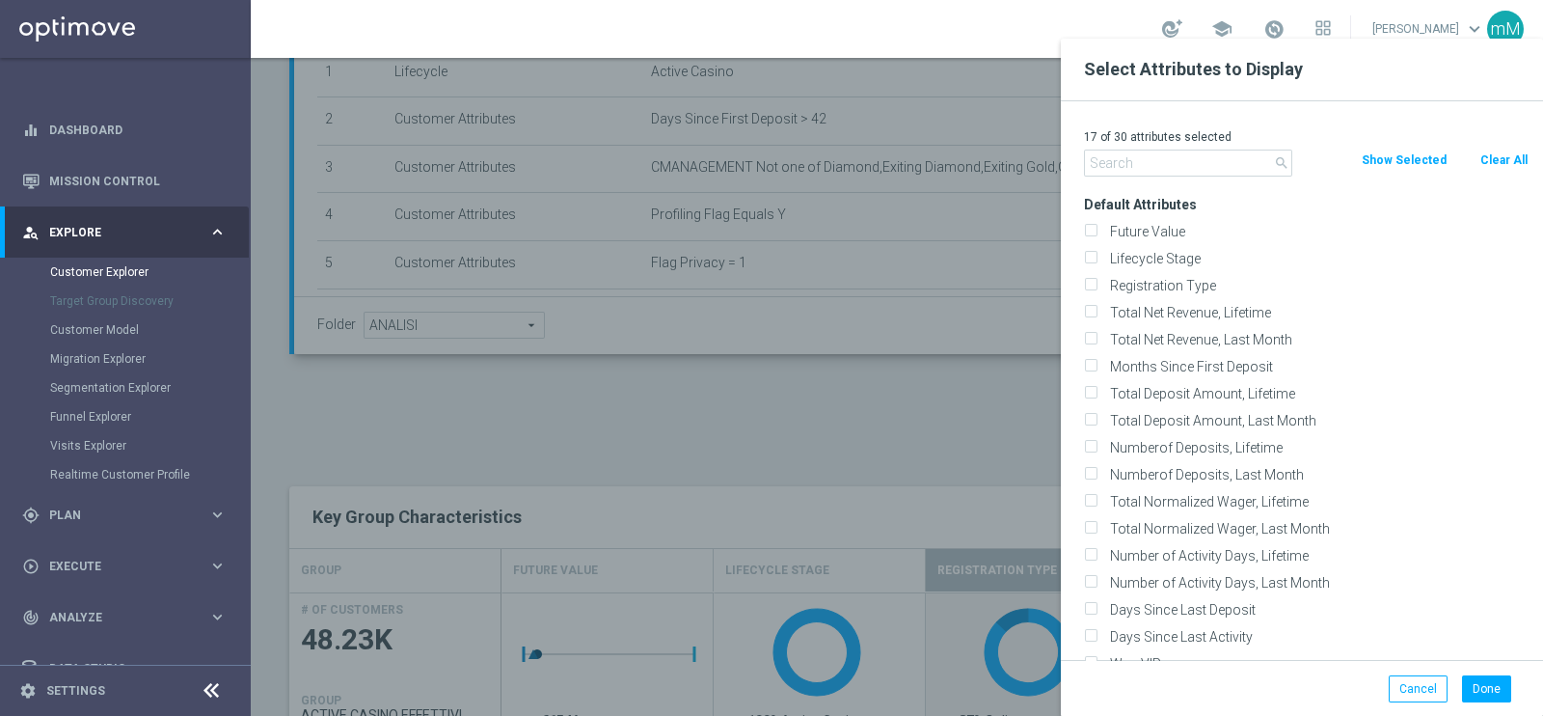
checkbox input "false"
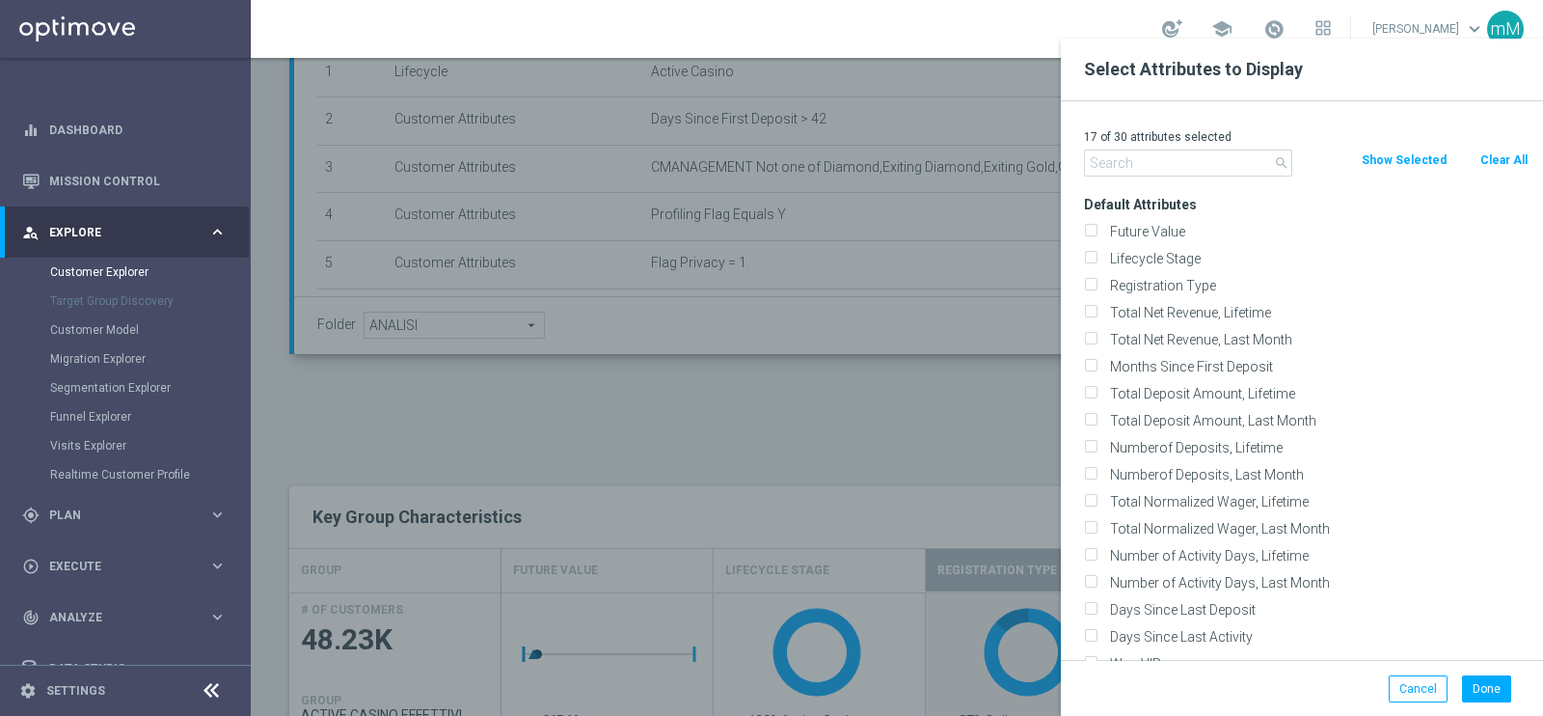
checkbox input "false"
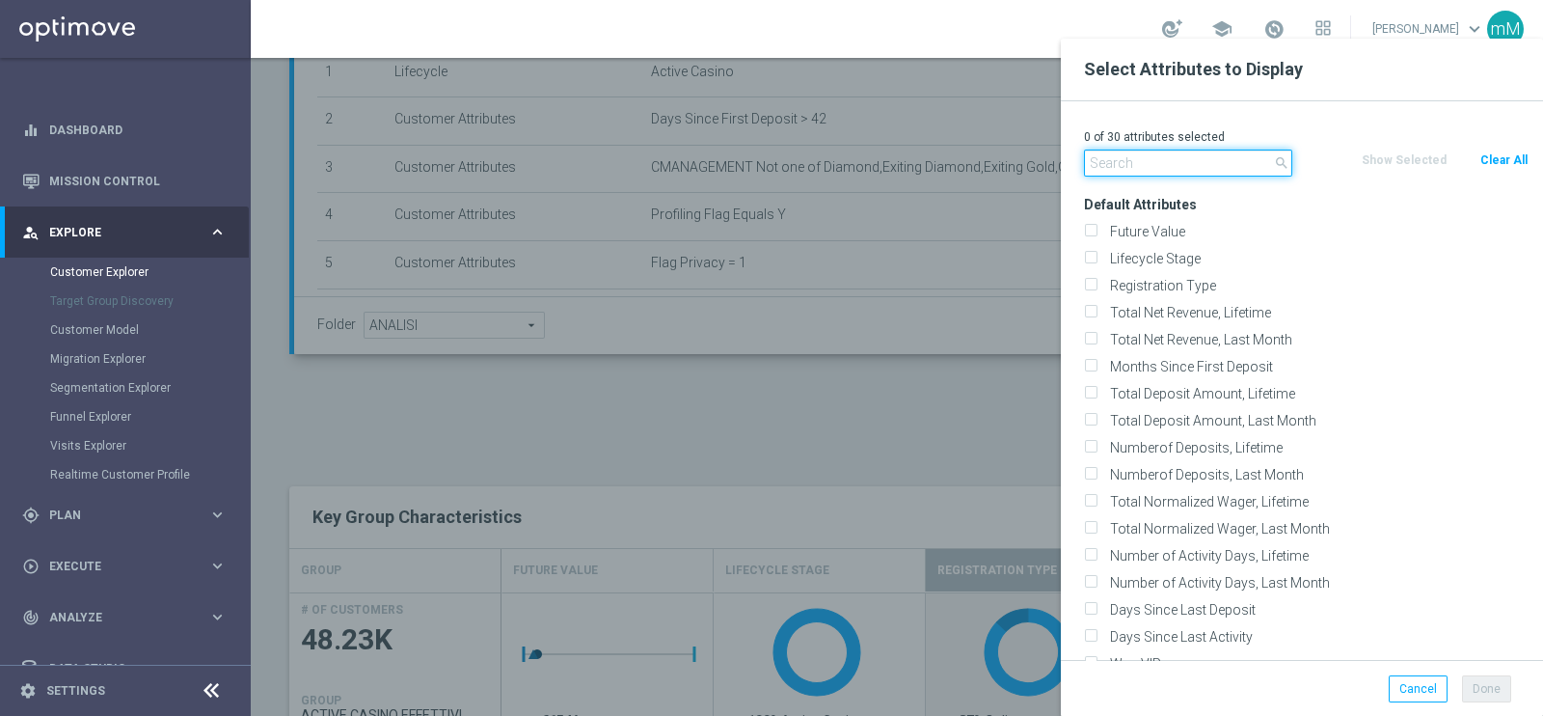
click at [1211, 158] on input "text" at bounding box center [1188, 162] width 208 height 27
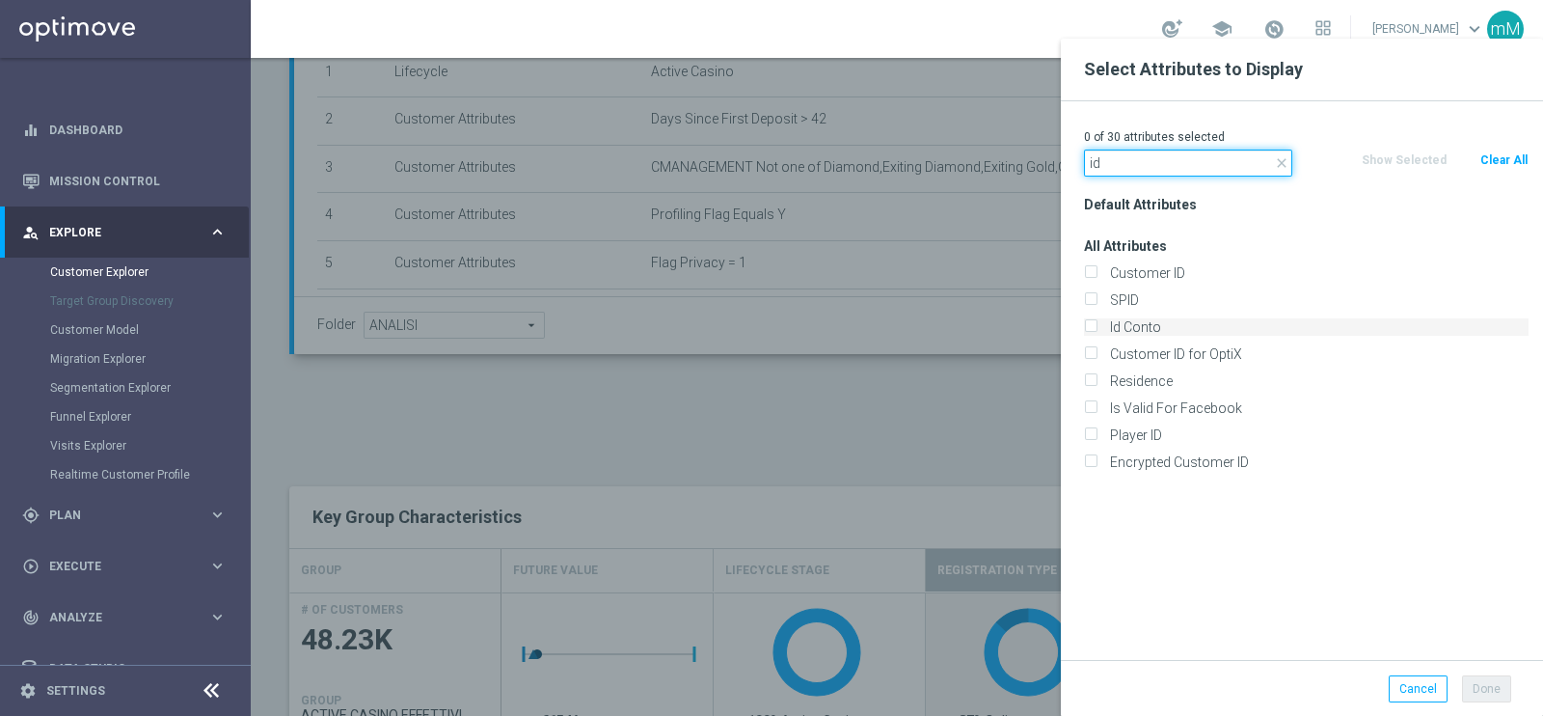
type input "id"
click at [1138, 321] on label "Id Conto" at bounding box center [1315, 326] width 425 height 17
click at [1097, 323] on input "Id Conto" at bounding box center [1090, 329] width 13 height 13
checkbox input "true"
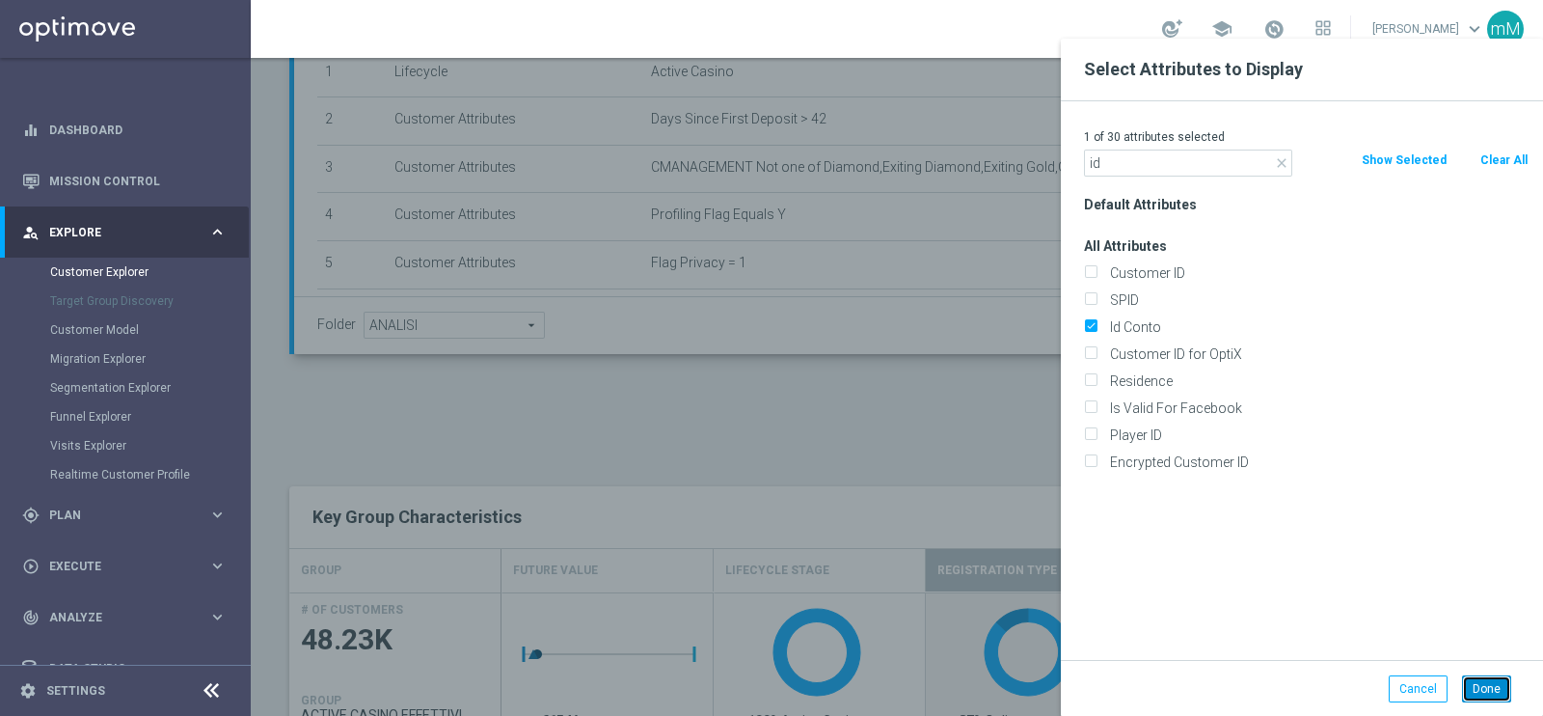
click at [1487, 683] on button "Done" at bounding box center [1486, 688] width 49 height 27
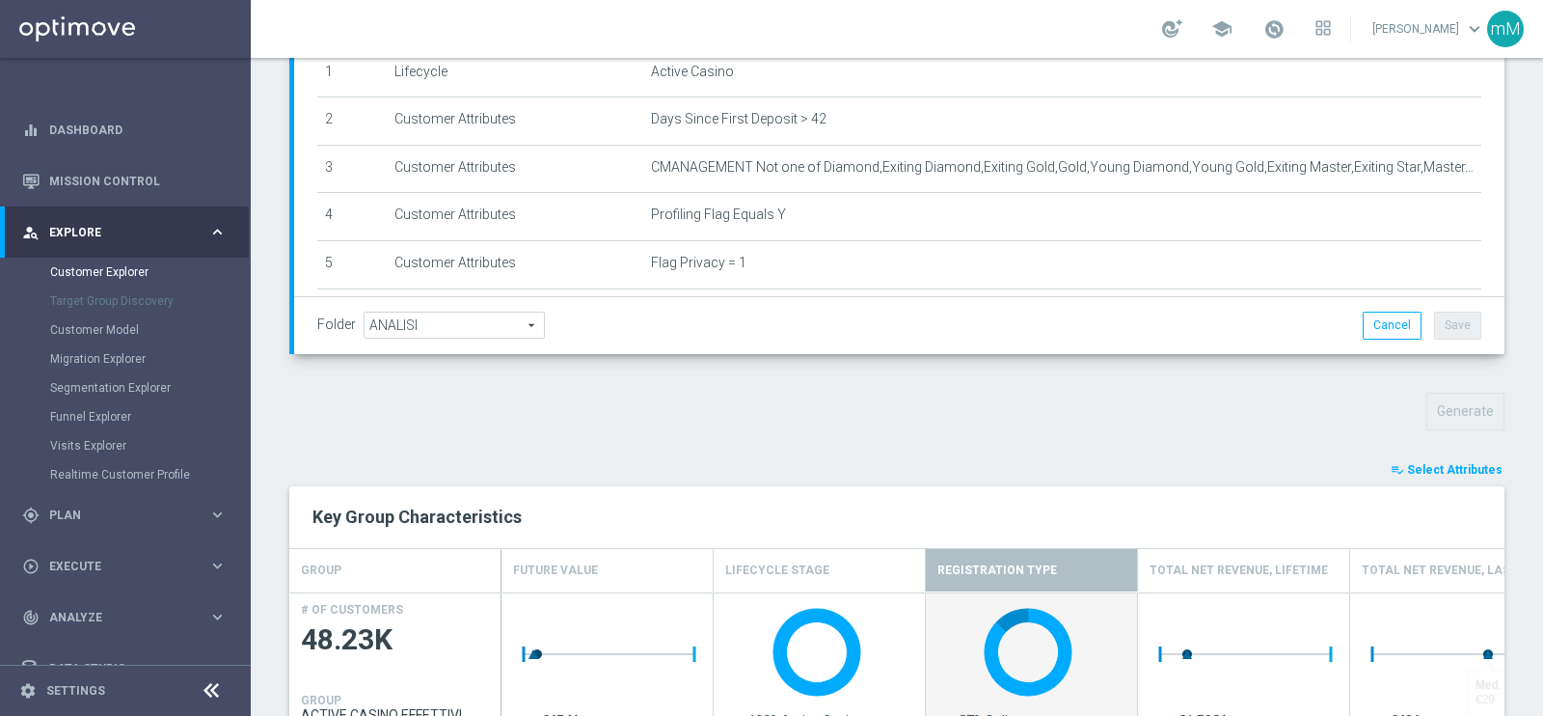
type input "Search"
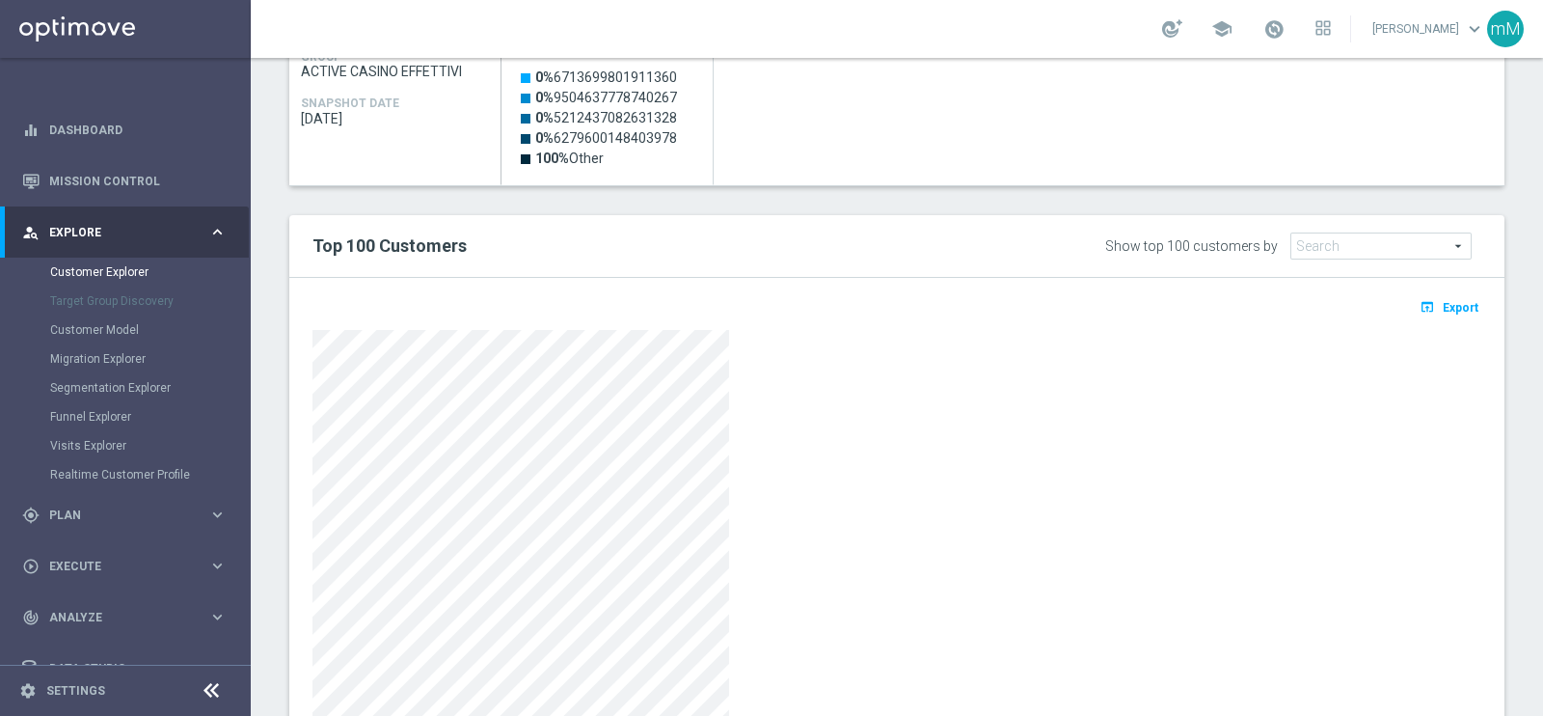
scroll to position [1009, 0]
click at [1448, 302] on span "Export" at bounding box center [1461, 306] width 36 height 14
click at [1154, 508] on div at bounding box center [896, 525] width 1169 height 395
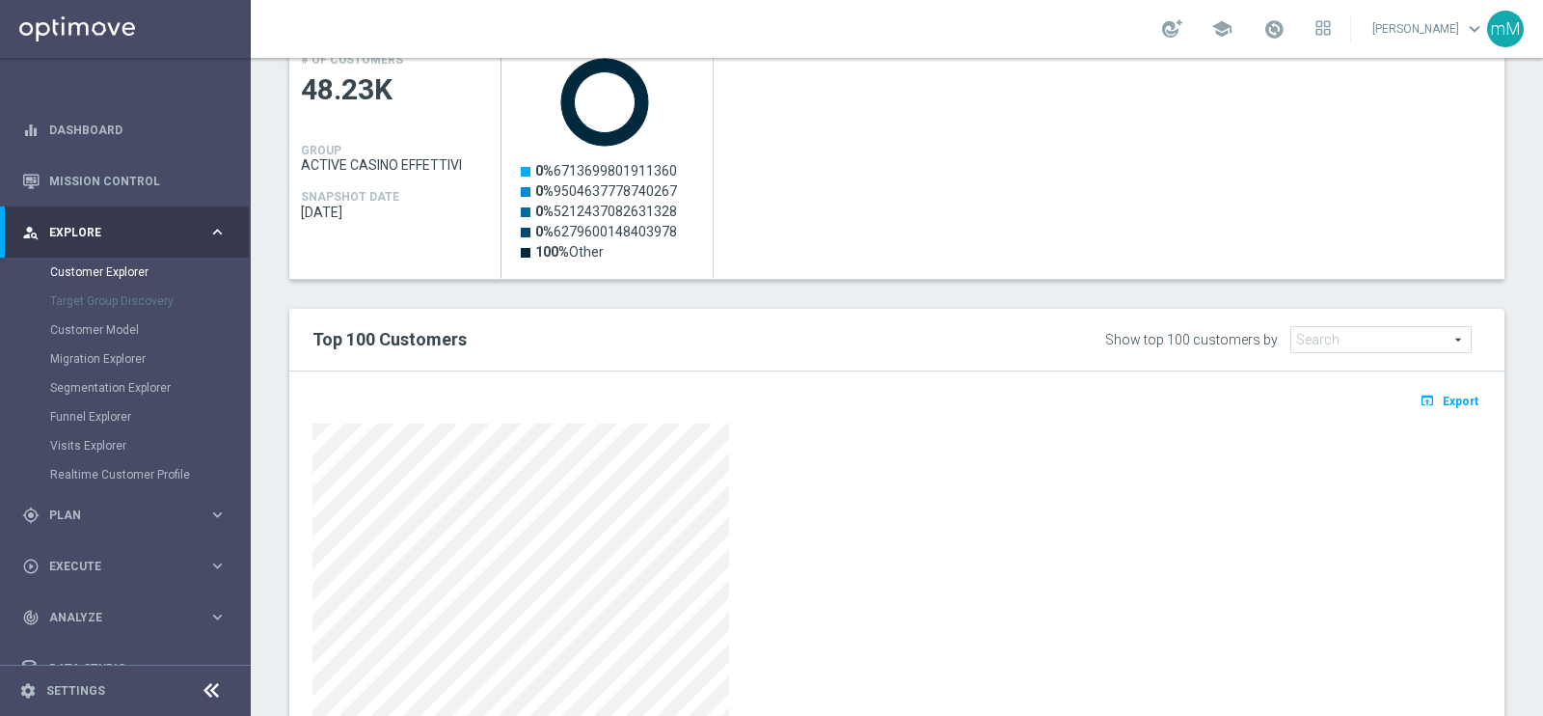
scroll to position [912, 0]
click at [1443, 395] on span "Export" at bounding box center [1461, 402] width 36 height 14
click at [1312, 156] on div "Created with Highcharts 9.3.3 0% 6713699801911360 0% 9504637778740267 0% 521243…" at bounding box center [1003, 161] width 1003 height 236
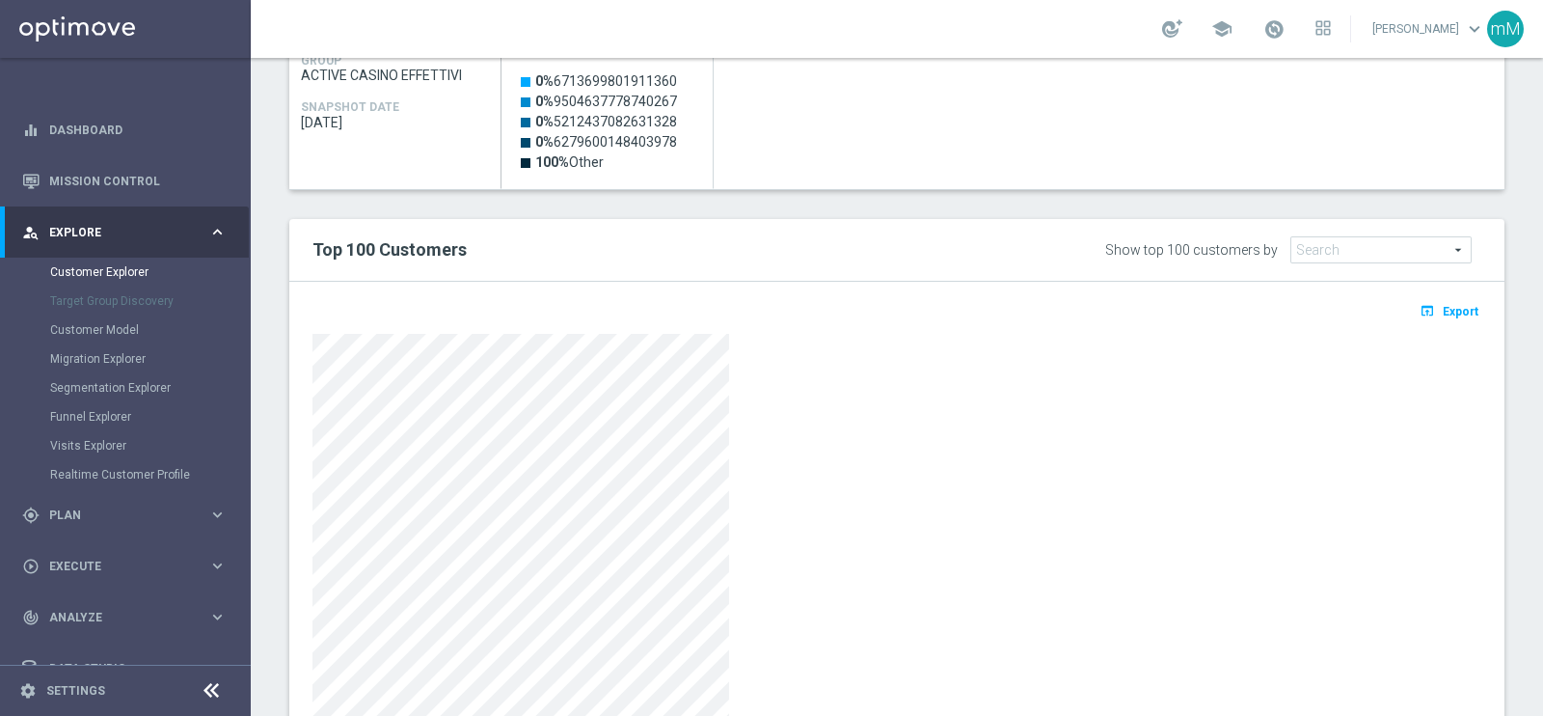
scroll to position [1085, 0]
